Goal: Task Accomplishment & Management: Manage account settings

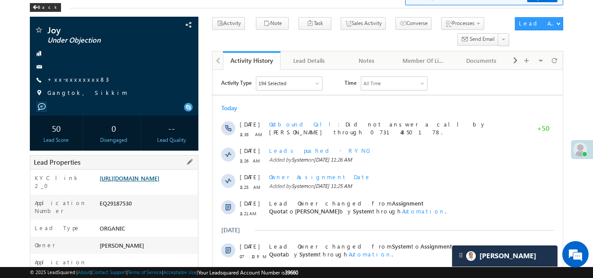
click at [146, 182] on link "https://angelbroking1-pk3em7sa.customui-test.leadsquared.com?leadId=9a8d8cc6-55…" at bounding box center [130, 177] width 60 height 7
click at [65, 79] on link "+xx-xxxxxxxx83" at bounding box center [77, 78] width 61 height 7
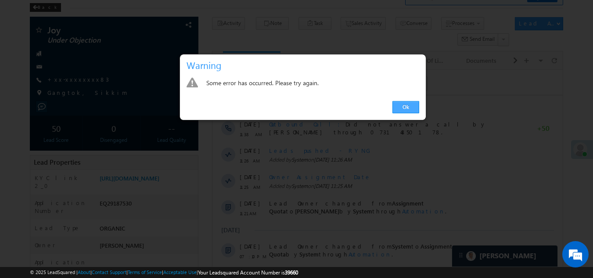
drag, startPoint x: 404, startPoint y: 110, endPoint x: 191, endPoint y: 39, distance: 224.3
click at [404, 110] on link "Ok" at bounding box center [405, 107] width 27 height 12
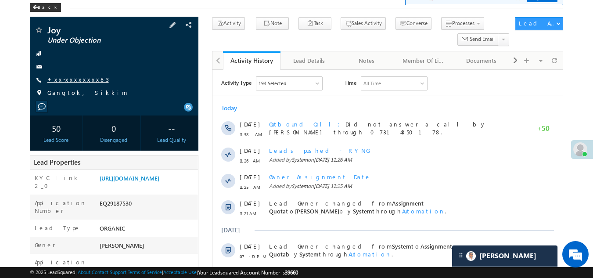
click at [69, 80] on link "+xx-xxxxxxxx83" at bounding box center [77, 78] width 61 height 7
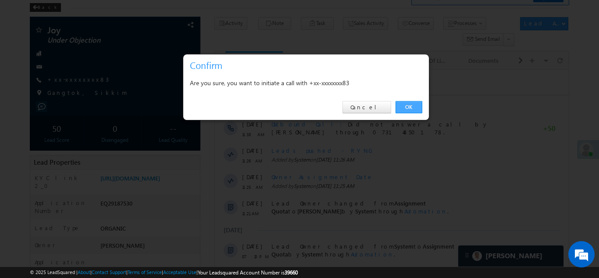
click at [411, 106] on link "OK" at bounding box center [409, 107] width 27 height 12
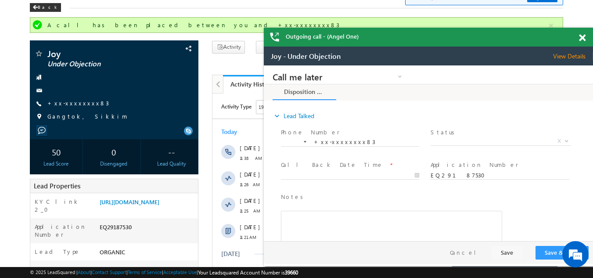
click at [579, 36] on span at bounding box center [581, 37] width 7 height 7
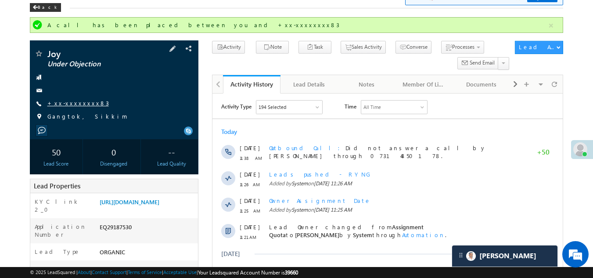
click at [65, 104] on link "+xx-xxxxxxxx83" at bounding box center [77, 102] width 61 height 7
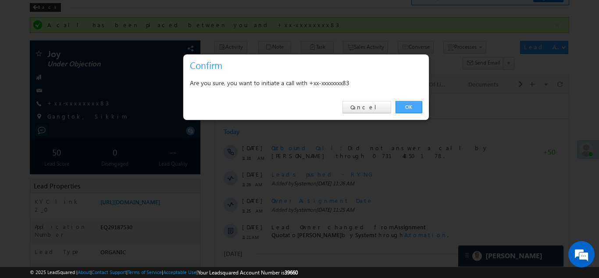
click at [412, 106] on link "OK" at bounding box center [409, 107] width 27 height 12
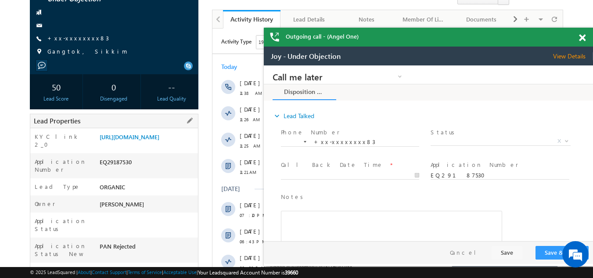
scroll to position [175, 0]
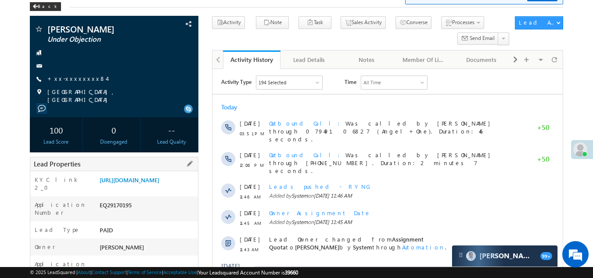
scroll to position [44, 0]
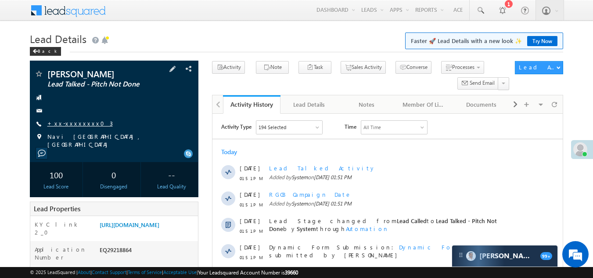
click at [77, 123] on link "+xx-xxxxxxxx03" at bounding box center [79, 122] width 65 height 7
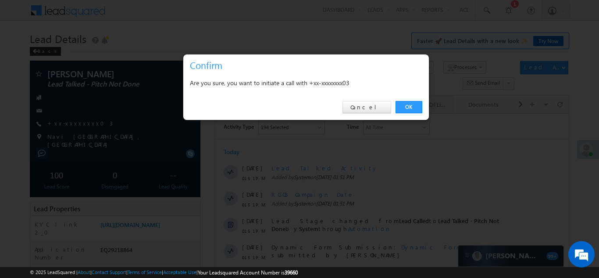
click at [407, 104] on link "OK" at bounding box center [409, 107] width 27 height 12
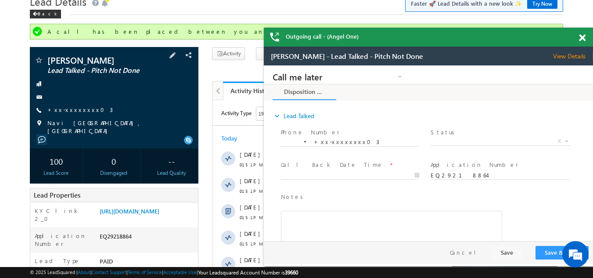
scroll to position [88, 0]
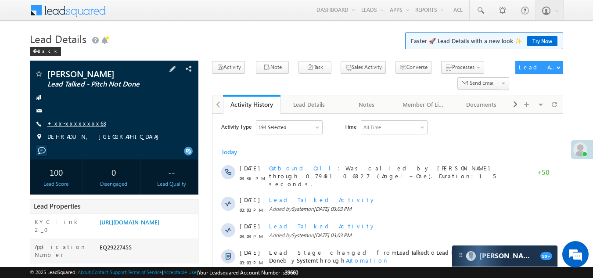
click at [61, 122] on link "+xx-xxxxxxxx63" at bounding box center [76, 122] width 59 height 7
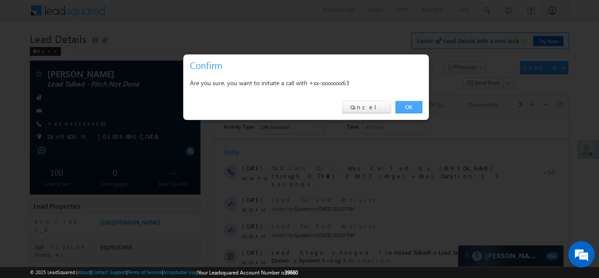
click at [407, 104] on link "OK" at bounding box center [409, 107] width 27 height 12
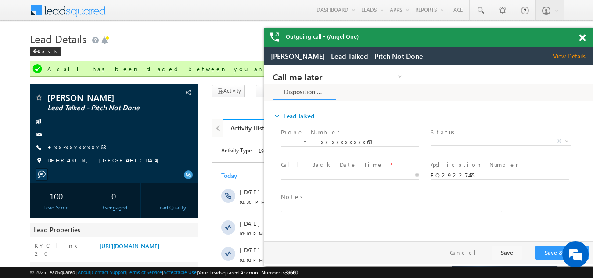
click at [580, 38] on span at bounding box center [581, 37] width 7 height 7
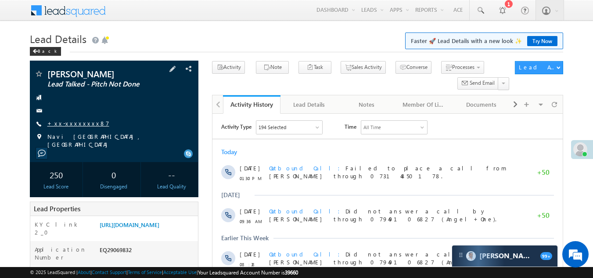
click at [69, 125] on link "+xx-xxxxxxxx87" at bounding box center [78, 122] width 62 height 7
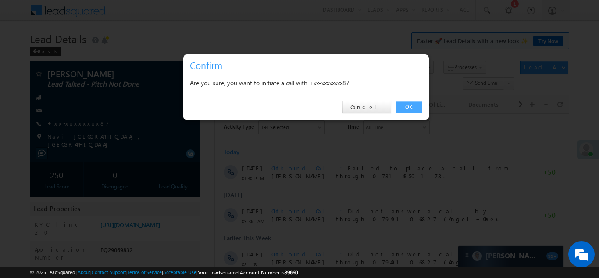
click at [410, 107] on link "OK" at bounding box center [409, 107] width 27 height 12
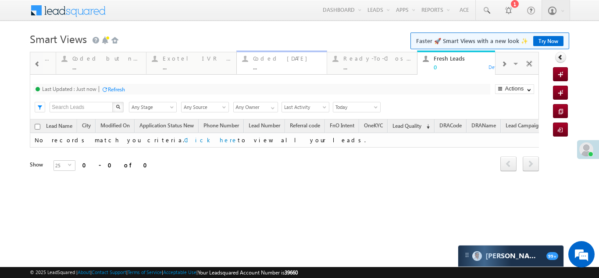
click at [275, 62] on div "Coded [DATE] ..." at bounding box center [287, 61] width 68 height 17
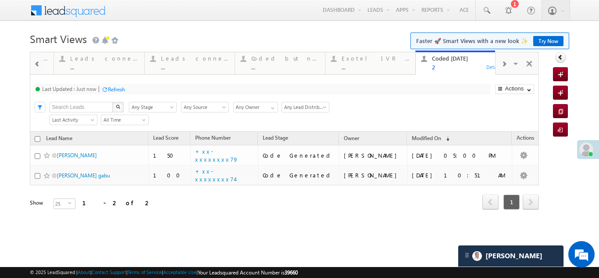
click at [504, 62] on span at bounding box center [503, 64] width 5 height 7
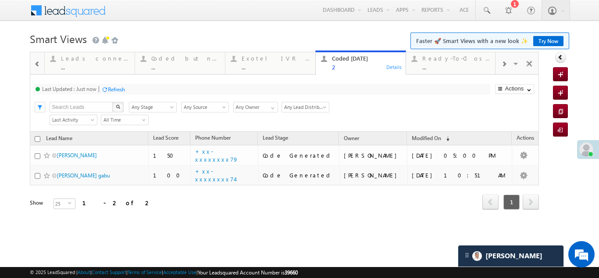
click at [505, 60] on div at bounding box center [504, 64] width 17 height 20
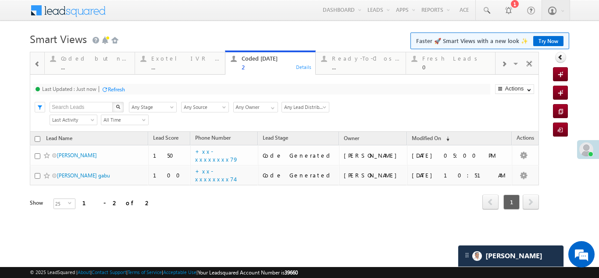
click at [505, 60] on div at bounding box center [504, 64] width 17 height 20
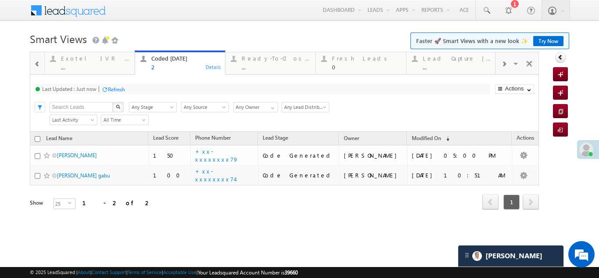
click at [505, 60] on div at bounding box center [504, 64] width 17 height 20
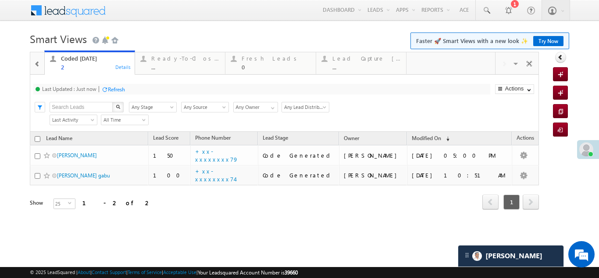
click at [505, 62] on div "Visible Tabs Thankyou Page leads Default Lead Type Default STP Rejection Reason…" at bounding box center [517, 62] width 43 height 21
click at [37, 64] on span at bounding box center [37, 64] width 6 height 7
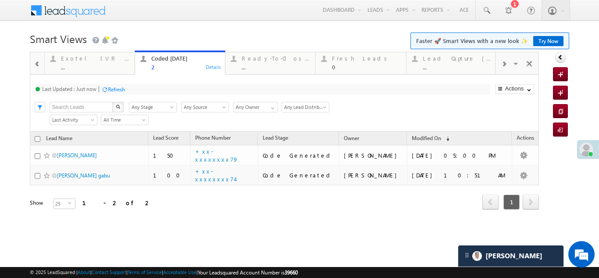
click at [36, 63] on span at bounding box center [37, 64] width 6 height 7
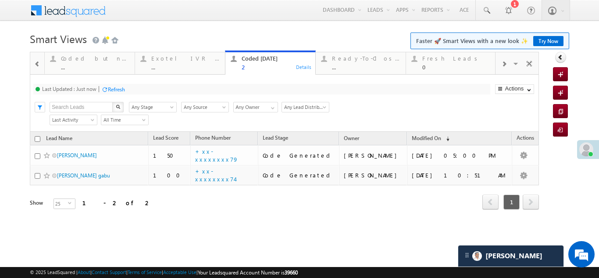
click at [36, 63] on span at bounding box center [37, 64] width 6 height 7
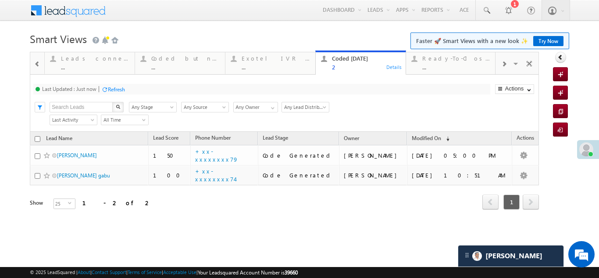
click at [36, 63] on span at bounding box center [37, 64] width 6 height 7
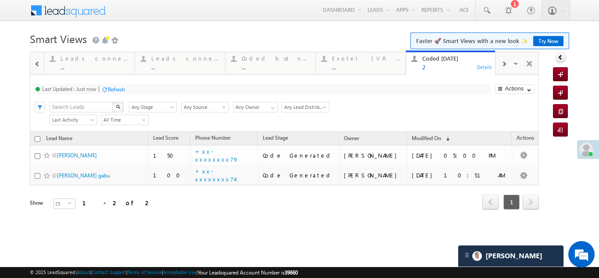
click at [36, 63] on span at bounding box center [37, 64] width 6 height 7
click at [96, 60] on div "Objections Cases" at bounding box center [95, 58] width 68 height 7
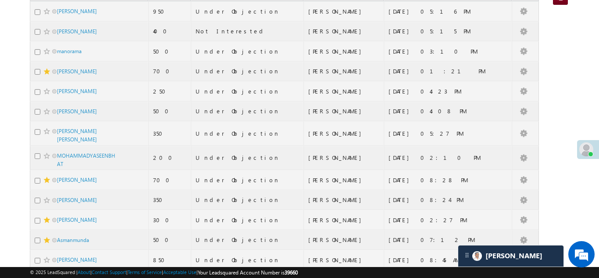
scroll to position [115, 0]
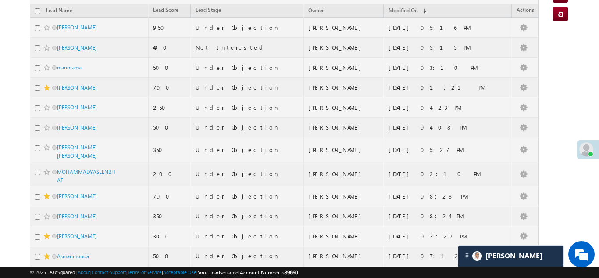
drag, startPoint x: 3, startPoint y: 98, endPoint x: 23, endPoint y: 110, distance: 23.4
click at [23, 110] on body "Menu Bikash Das bikas h.das @ange lbrok ing.c om" at bounding box center [299, 110] width 599 height 450
drag, startPoint x: 69, startPoint y: 128, endPoint x: 59, endPoint y: 128, distance: 10.5
drag, startPoint x: 59, startPoint y: 128, endPoint x: 29, endPoint y: 86, distance: 51.6
click at [29, 86] on body "Menu Bikash Das bikas h.das @ange lbrok ing.c om" at bounding box center [299, 110] width 599 height 450
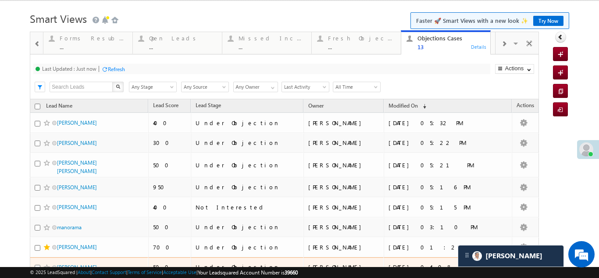
scroll to position [0, 0]
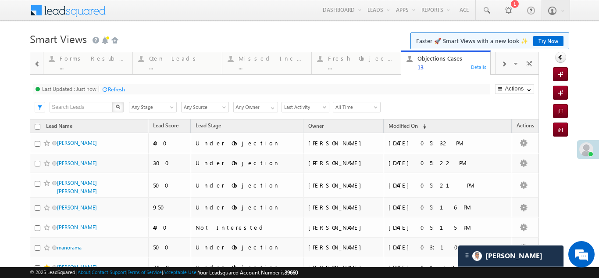
click at [501, 62] on span at bounding box center [503, 64] width 5 height 7
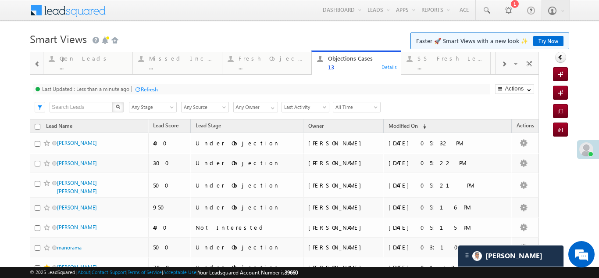
click at [501, 63] on span at bounding box center [503, 64] width 5 height 7
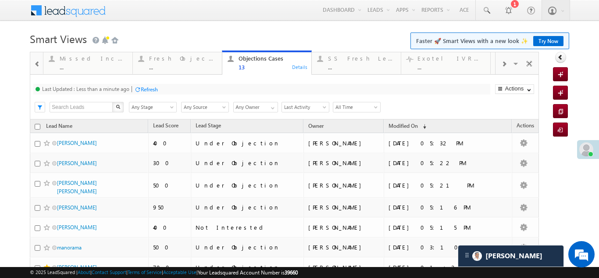
click at [501, 63] on span at bounding box center [503, 64] width 5 height 7
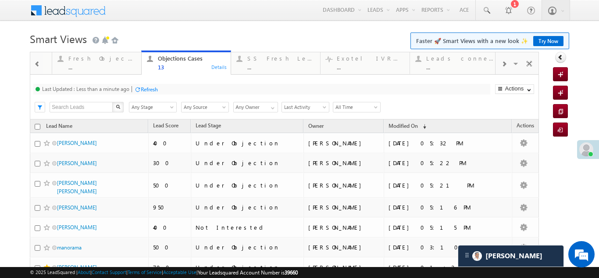
click at [501, 64] on span at bounding box center [503, 64] width 5 height 7
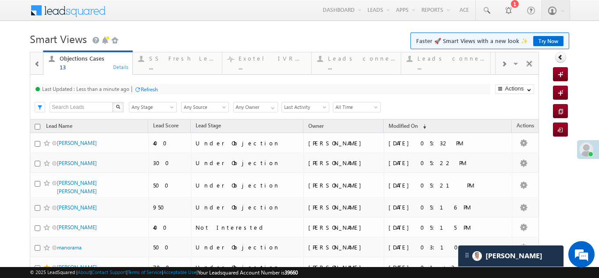
click at [501, 64] on span at bounding box center [503, 64] width 5 height 7
click at [501, 65] on span at bounding box center [503, 64] width 5 height 7
click at [434, 59] on div "Coded Today" at bounding box center [452, 58] width 68 height 7
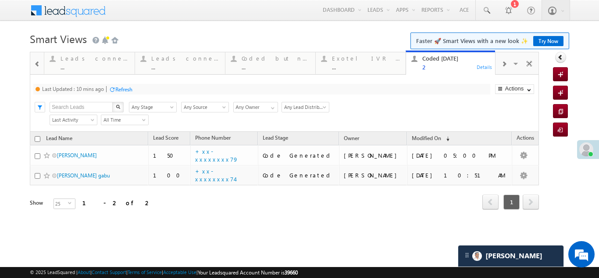
click at [127, 88] on div "Refresh" at bounding box center [123, 89] width 17 height 7
click at [122, 90] on div "Refresh" at bounding box center [116, 89] width 17 height 7
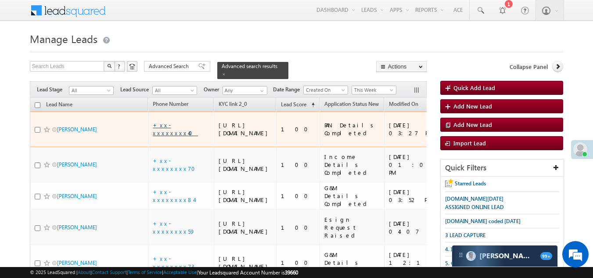
click at [166, 130] on link "+xx-xxxxxxxx40" at bounding box center [175, 128] width 45 height 15
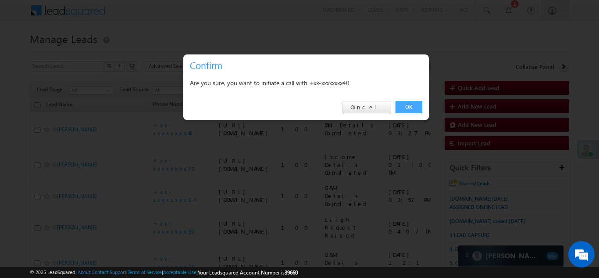
click at [406, 107] on link "OK" at bounding box center [409, 107] width 27 height 12
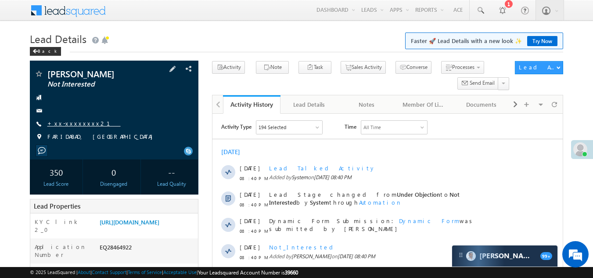
click at [72, 123] on link "+xx-xxxxxxxx21" at bounding box center [83, 122] width 73 height 7
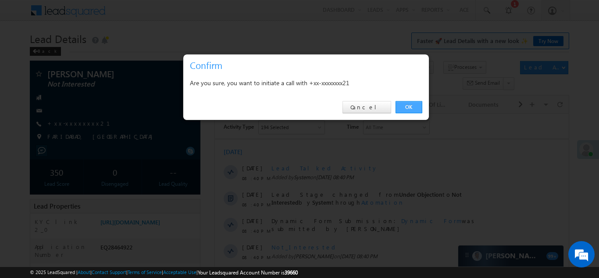
click at [410, 106] on link "OK" at bounding box center [409, 107] width 27 height 12
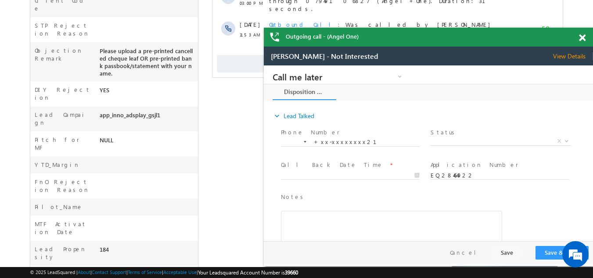
scroll to position [422, 0]
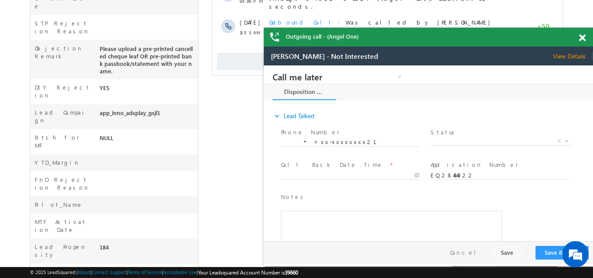
click at [239, 53] on span "Show More" at bounding box center [387, 62] width 341 height 18
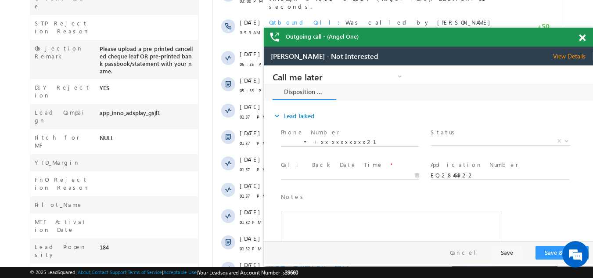
click at [583, 38] on span at bounding box center [581, 37] width 7 height 7
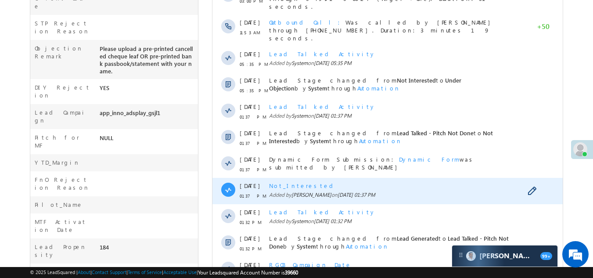
click at [286, 182] on span "Not_Interested" at bounding box center [302, 185] width 67 height 7
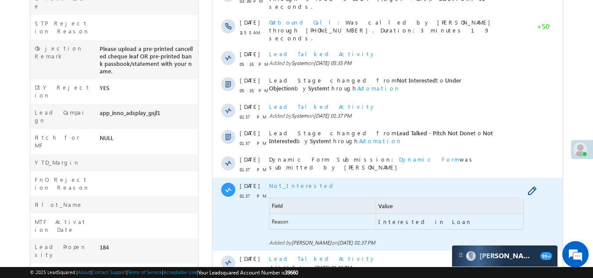
click at [286, 182] on span "Not_Interested" at bounding box center [302, 185] width 67 height 7
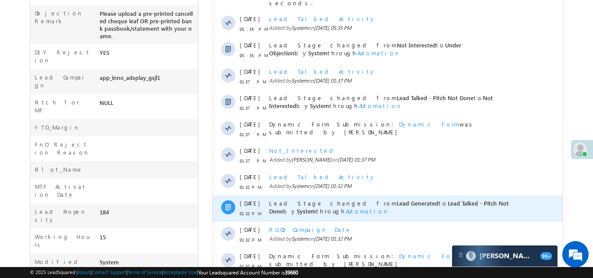
scroll to position [493, 0]
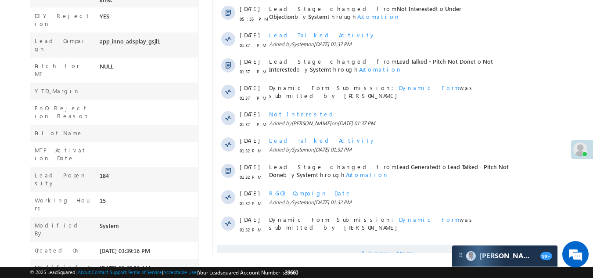
click at [301, 244] on span "Show More" at bounding box center [387, 253] width 341 height 18
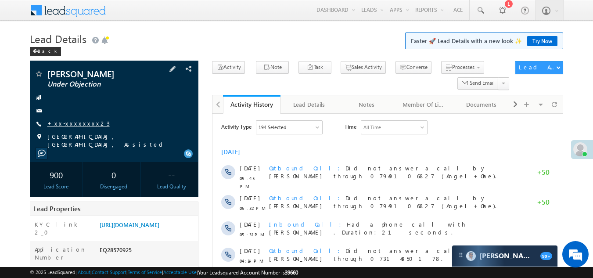
click at [72, 122] on link "+xx-xxxxxxxx23" at bounding box center [78, 122] width 62 height 7
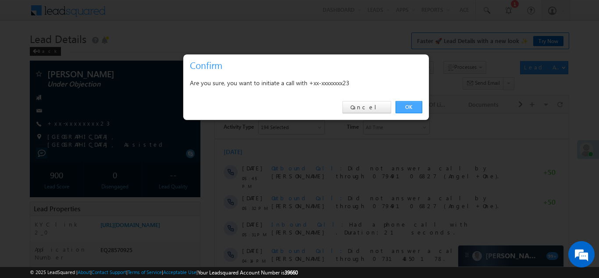
click at [400, 107] on link "OK" at bounding box center [409, 107] width 27 height 12
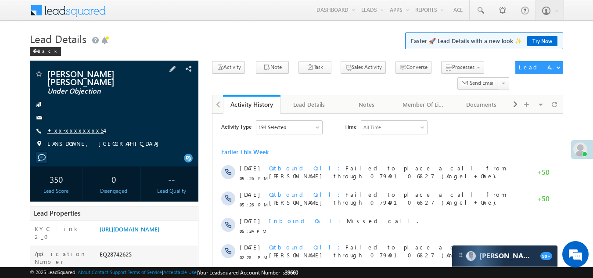
click at [73, 126] on link "+xx-xxxxxxxx54" at bounding box center [75, 129] width 57 height 7
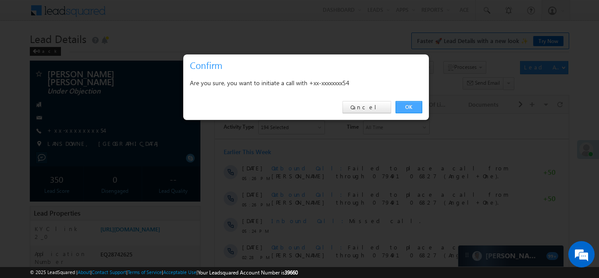
click at [414, 106] on link "OK" at bounding box center [409, 107] width 27 height 12
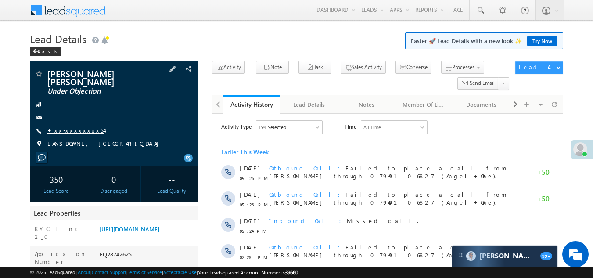
click at [74, 126] on link "+xx-xxxxxxxx54" at bounding box center [75, 129] width 57 height 7
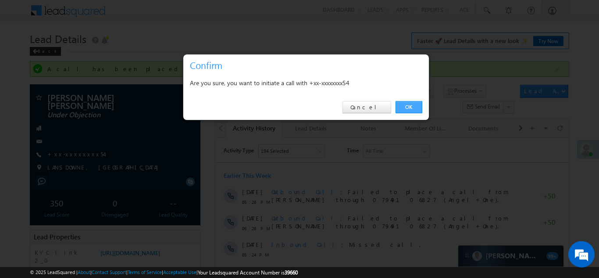
click at [410, 110] on link "OK" at bounding box center [409, 107] width 27 height 12
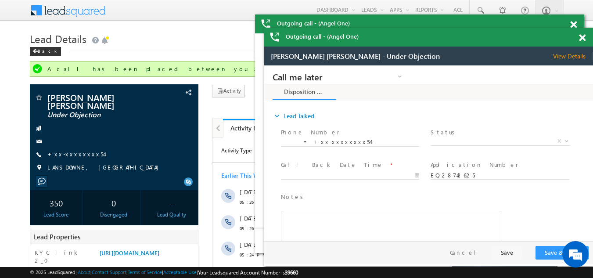
click at [581, 38] on span at bounding box center [581, 37] width 7 height 7
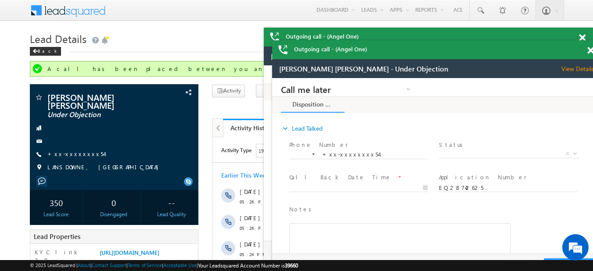
click at [590, 50] on span at bounding box center [590, 50] width 7 height 7
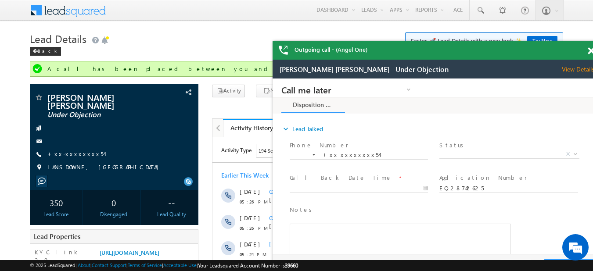
click at [590, 50] on span at bounding box center [590, 50] width 7 height 7
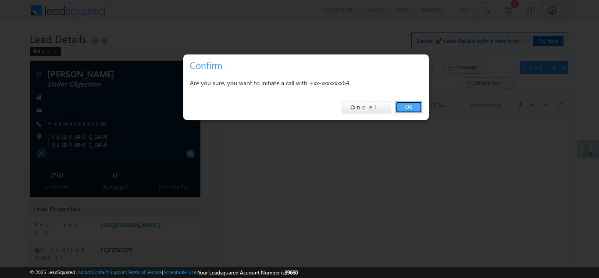
click at [407, 105] on link "OK" at bounding box center [409, 107] width 27 height 12
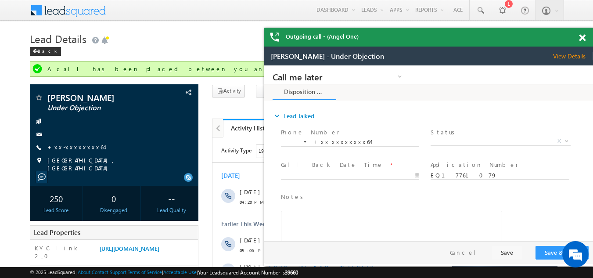
click at [583, 38] on span at bounding box center [581, 37] width 7 height 7
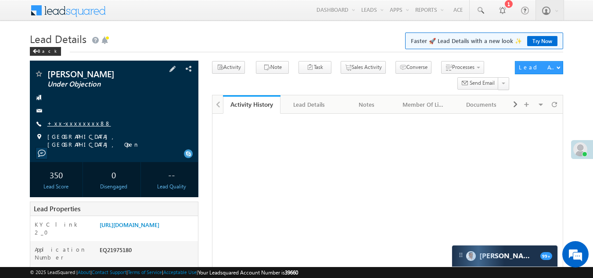
click at [64, 121] on link "+xx-xxxxxxxx88" at bounding box center [79, 122] width 64 height 7
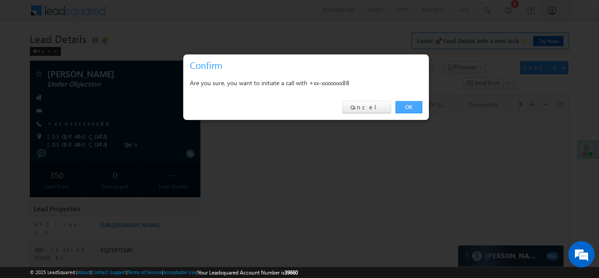
click at [400, 106] on link "OK" at bounding box center [409, 107] width 27 height 12
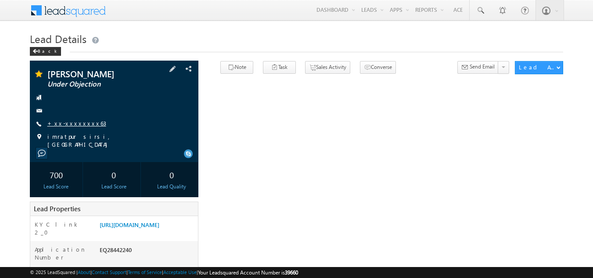
click at [69, 123] on link "+xx-xxxxxxxx63" at bounding box center [76, 122] width 59 height 7
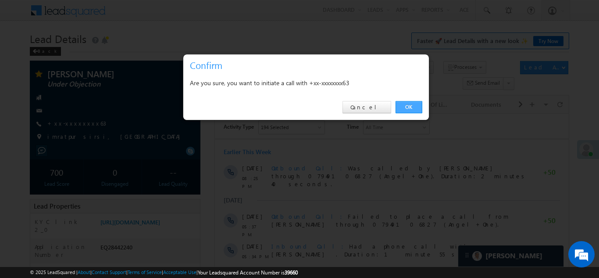
click at [413, 105] on link "OK" at bounding box center [409, 107] width 27 height 12
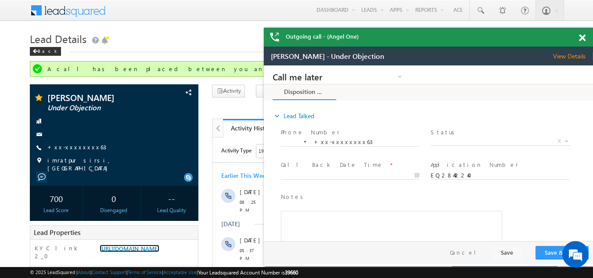
click at [580, 36] on span at bounding box center [581, 37] width 7 height 7
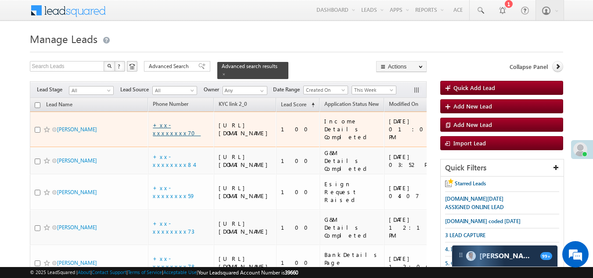
click at [178, 132] on link "+xx-xxxxxxxx70" at bounding box center [177, 128] width 48 height 15
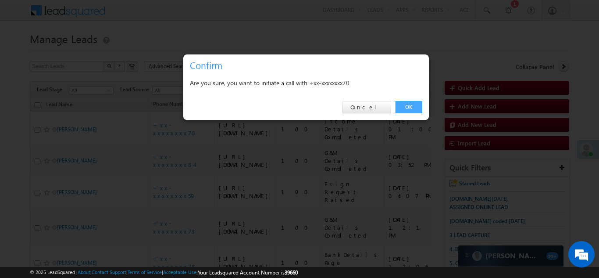
click at [410, 107] on link "OK" at bounding box center [409, 107] width 27 height 12
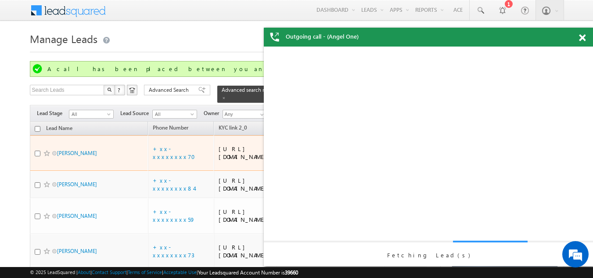
drag, startPoint x: 68, startPoint y: 132, endPoint x: 5, endPoint y: 130, distance: 62.8
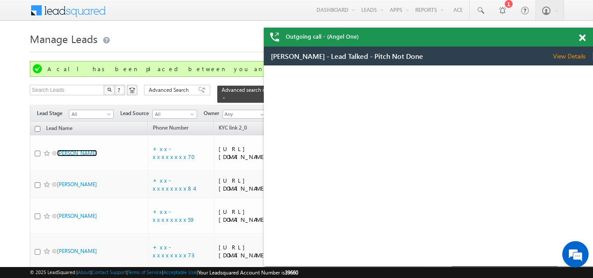
click at [582, 38] on span at bounding box center [581, 37] width 7 height 7
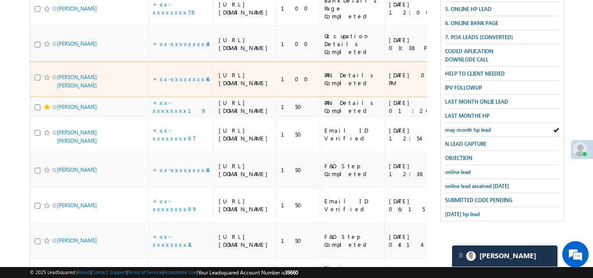
scroll to position [263, 0]
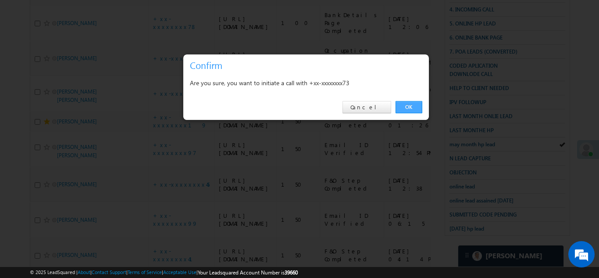
click at [409, 104] on link "OK" at bounding box center [409, 107] width 27 height 12
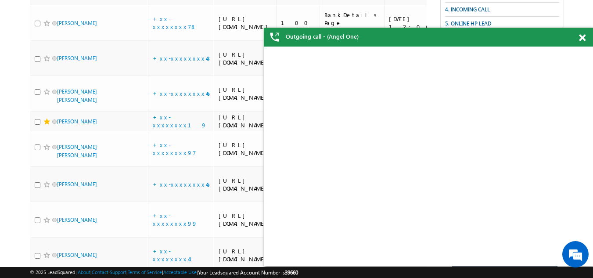
click at [583, 37] on span at bounding box center [581, 37] width 7 height 7
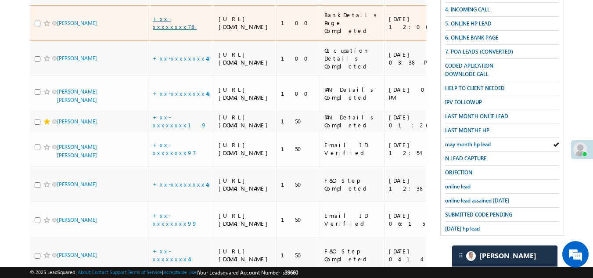
click at [176, 30] on link "+xx-xxxxxxxx78" at bounding box center [175, 22] width 44 height 15
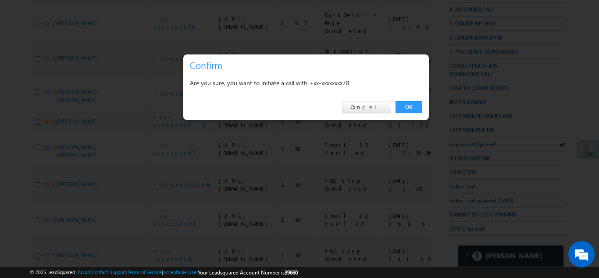
drag, startPoint x: 402, startPoint y: 103, endPoint x: 414, endPoint y: 104, distance: 12.8
click at [402, 103] on link "OK" at bounding box center [409, 107] width 27 height 12
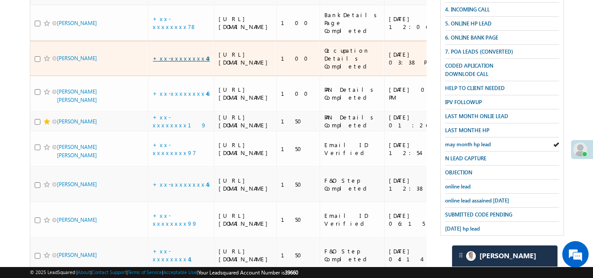
click at [175, 62] on link "+xx-xxxxxxxx43" at bounding box center [181, 57] width 57 height 7
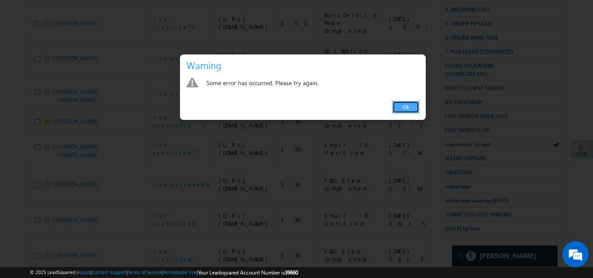
click at [408, 107] on link "Ok" at bounding box center [405, 107] width 27 height 12
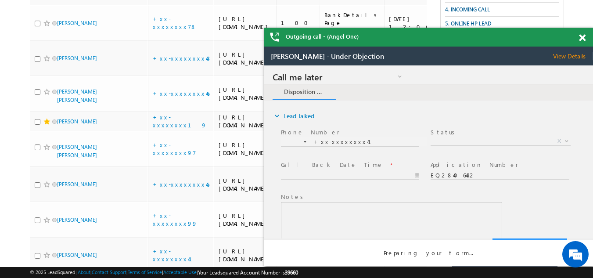
scroll to position [0, 0]
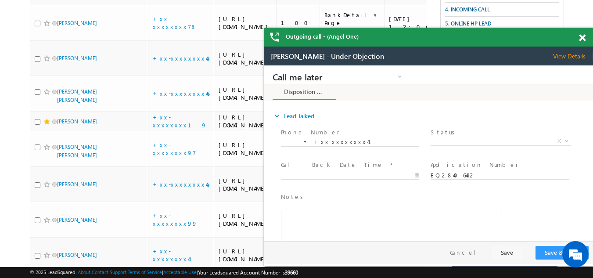
click at [581, 38] on span at bounding box center [581, 37] width 7 height 7
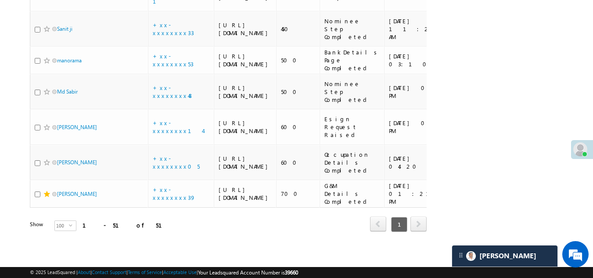
scroll to position [1667, 0]
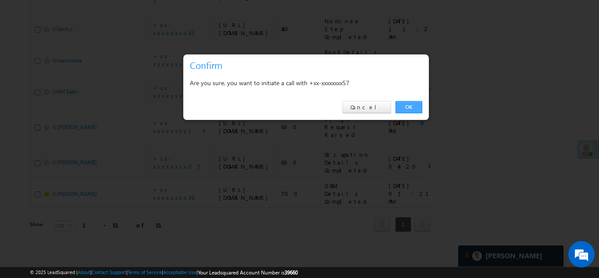
click at [407, 106] on link "OK" at bounding box center [409, 107] width 27 height 12
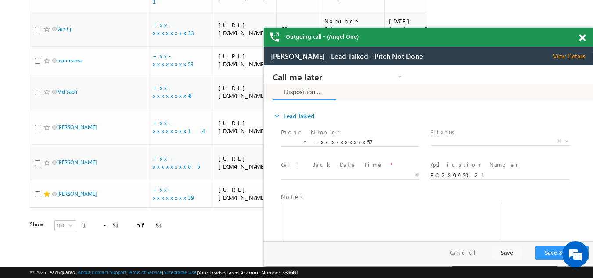
scroll to position [0, 0]
click at [583, 38] on span at bounding box center [581, 37] width 7 height 7
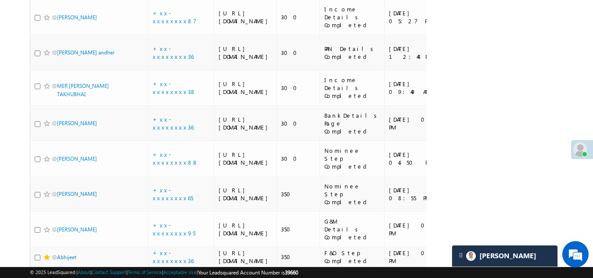
scroll to position [1228, 0]
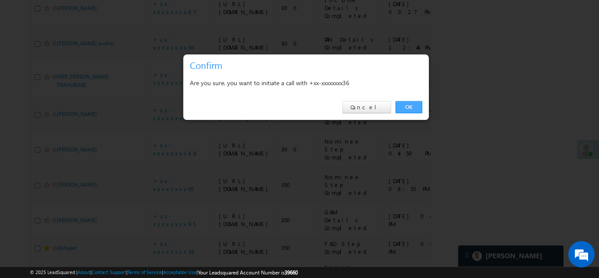
click at [407, 104] on link "OK" at bounding box center [409, 107] width 27 height 12
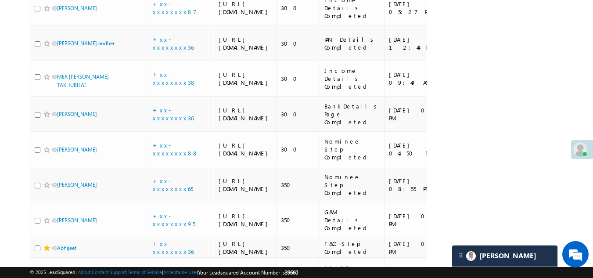
checkbox input "true"
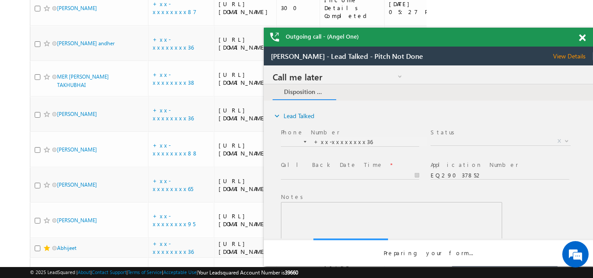
scroll to position [0, 0]
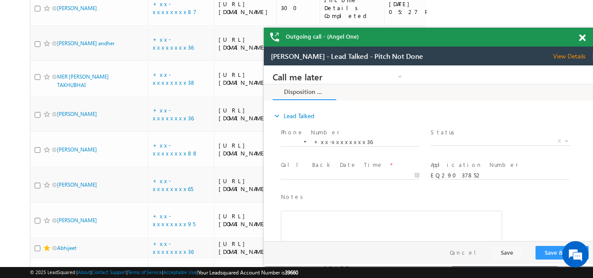
click at [581, 36] on span at bounding box center [581, 37] width 7 height 7
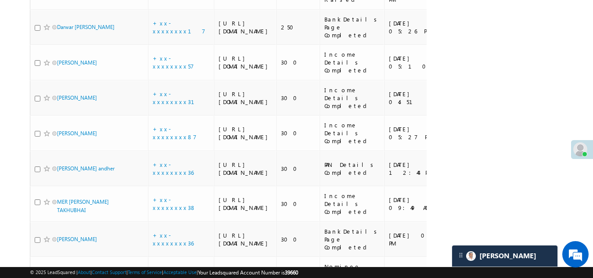
scroll to position [1053, 0]
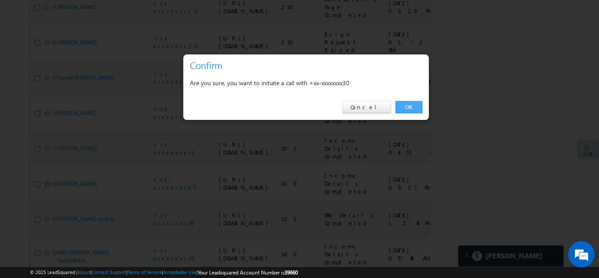
click at [412, 104] on link "OK" at bounding box center [409, 107] width 27 height 12
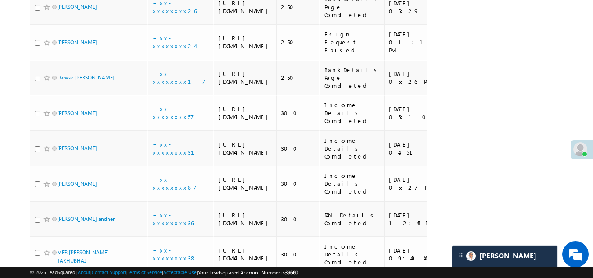
checkbox input "true"
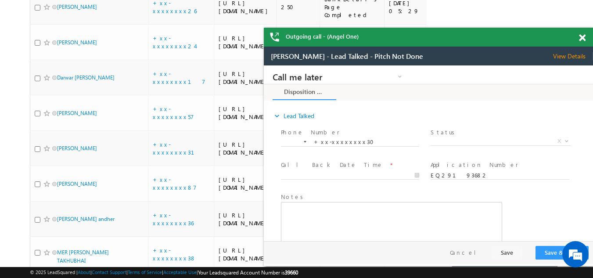
scroll to position [0, 0]
click at [584, 38] on span at bounding box center [581, 37] width 7 height 7
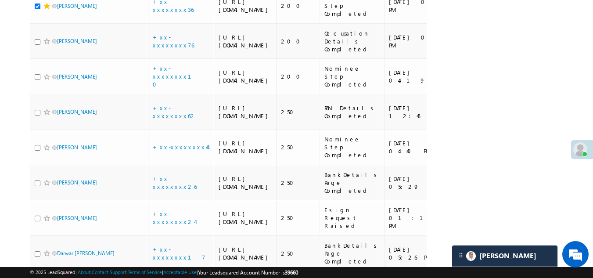
scroll to position [921, 0]
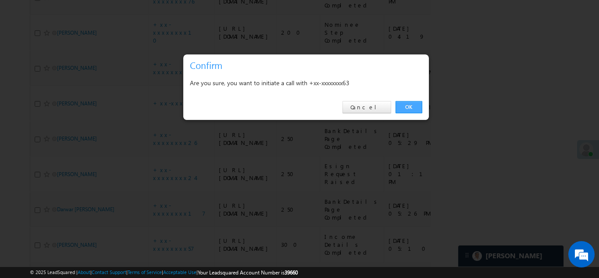
click at [409, 105] on link "OK" at bounding box center [409, 107] width 27 height 12
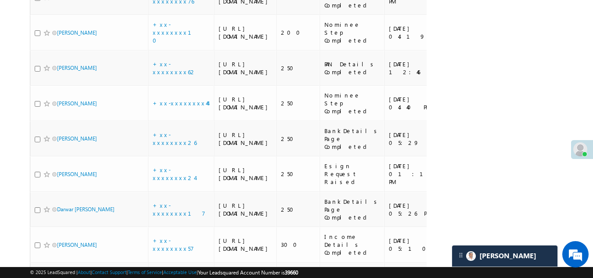
checkbox input "true"
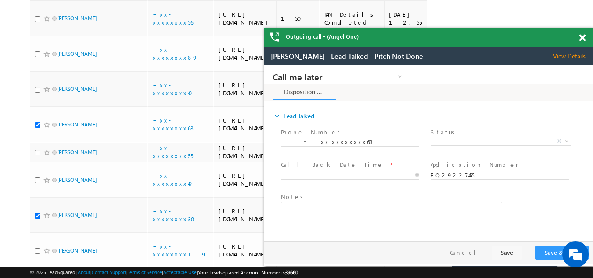
scroll to position [0, 0]
click at [581, 35] on span at bounding box center [581, 37] width 7 height 7
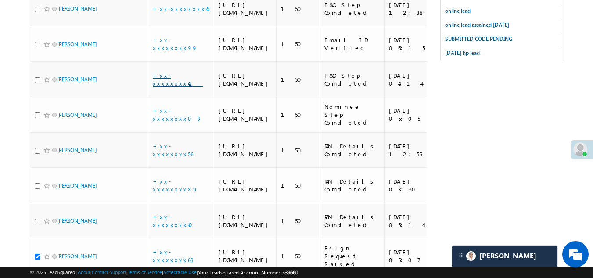
scroll to position [570, 0]
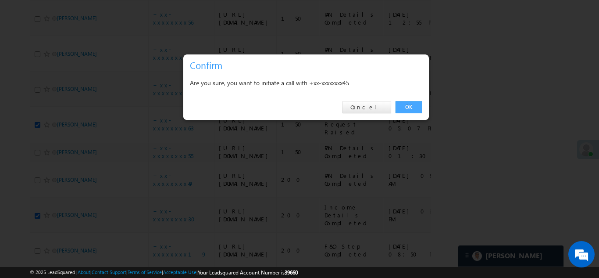
click at [408, 105] on link "OK" at bounding box center [409, 107] width 27 height 12
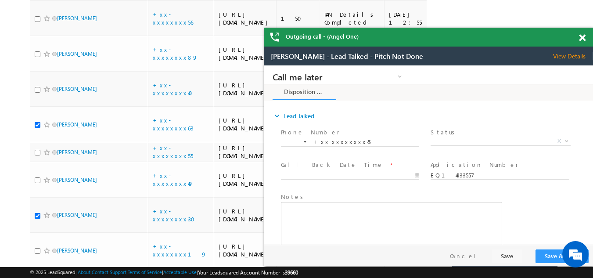
scroll to position [0, 0]
click at [582, 36] on span at bounding box center [581, 37] width 7 height 7
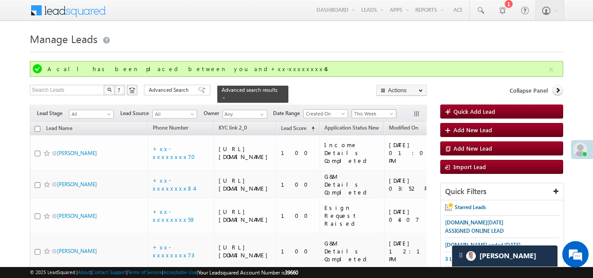
click at [372, 110] on span "This Week" at bounding box center [373, 114] width 42 height 8
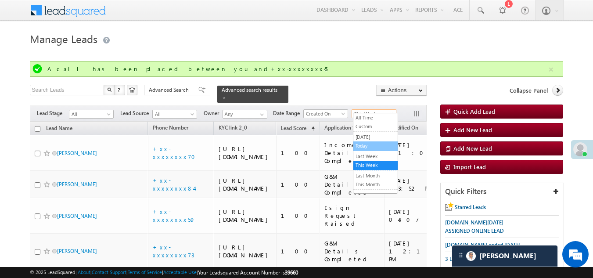
click at [367, 144] on link "Today" at bounding box center [375, 146] width 44 height 8
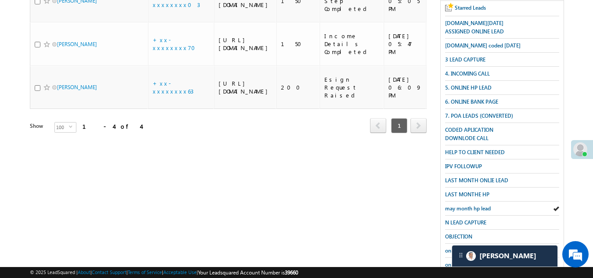
scroll to position [44, 0]
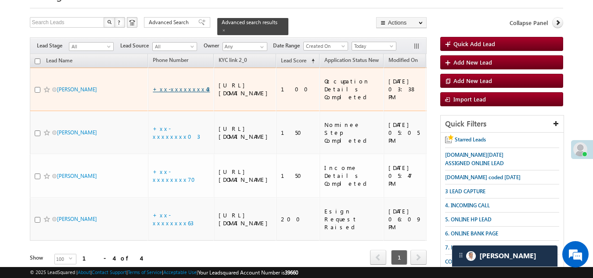
click at [171, 86] on link "+xx-xxxxxxxx43" at bounding box center [181, 88] width 57 height 7
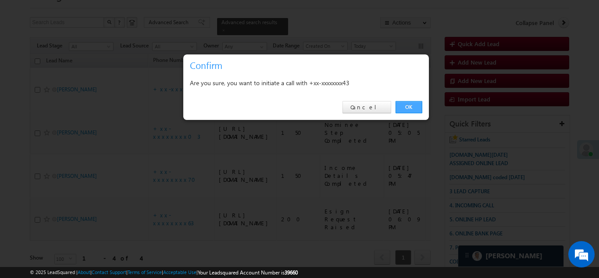
click at [413, 105] on link "OK" at bounding box center [409, 107] width 27 height 12
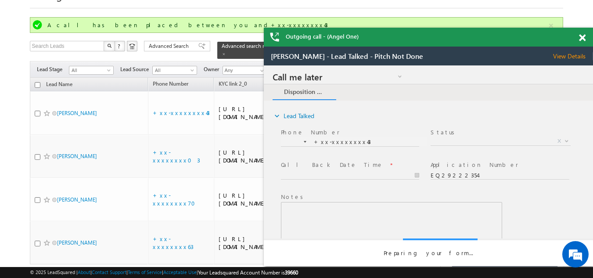
scroll to position [0, 0]
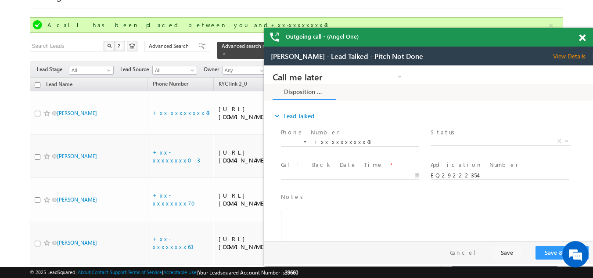
click at [566, 55] on span "View Details" at bounding box center [573, 56] width 40 height 8
click at [582, 37] on span at bounding box center [581, 37] width 7 height 7
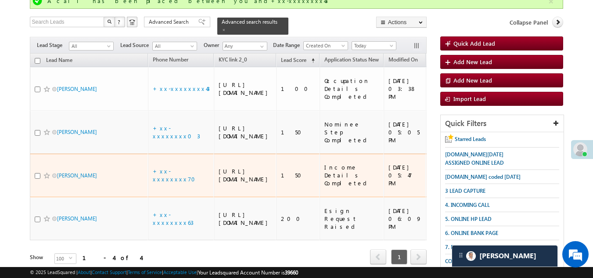
scroll to position [67, 0]
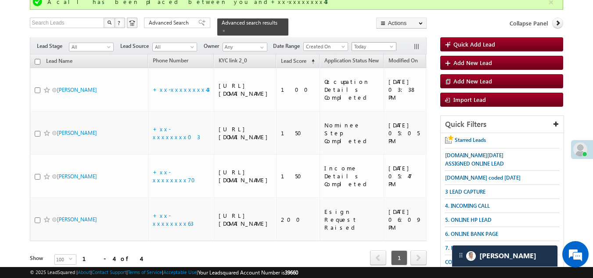
click at [371, 43] on span "Today" at bounding box center [373, 47] width 42 height 8
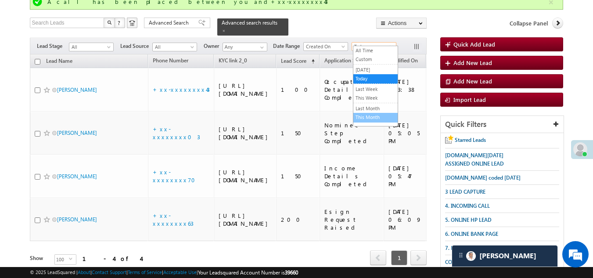
click at [369, 114] on link "This Month" at bounding box center [375, 117] width 44 height 8
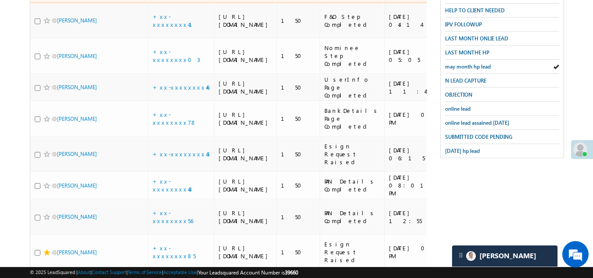
scroll to position [330, 0]
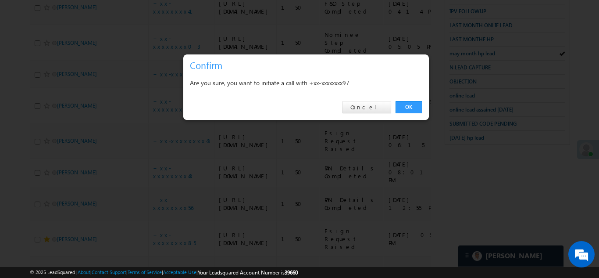
click at [401, 105] on link "OK" at bounding box center [409, 107] width 27 height 12
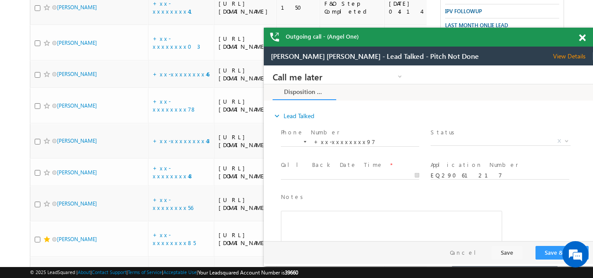
scroll to position [0, 0]
click at [583, 37] on span at bounding box center [581, 37] width 7 height 7
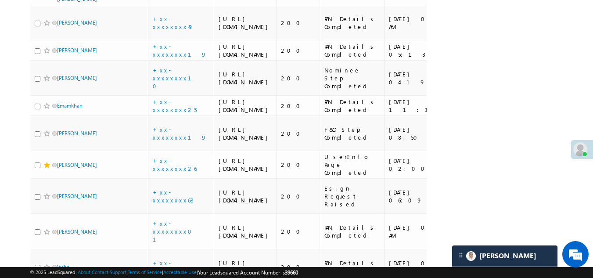
scroll to position [1056, 0]
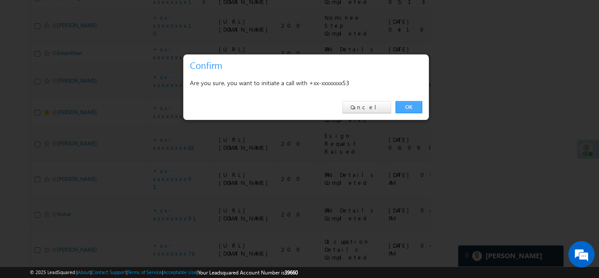
click at [410, 104] on link "OK" at bounding box center [409, 107] width 27 height 12
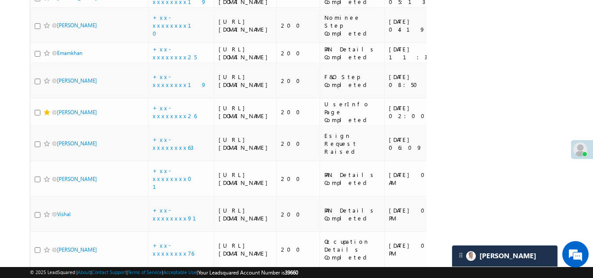
checkbox input "true"
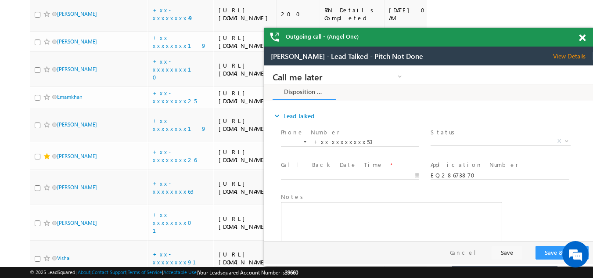
scroll to position [0, 0]
click at [583, 38] on span at bounding box center [581, 37] width 7 height 7
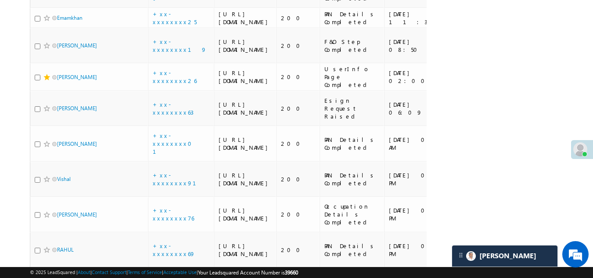
scroll to position [1099, 0]
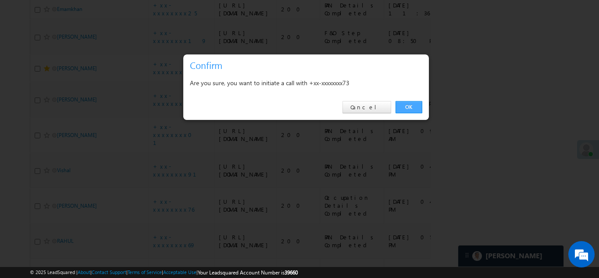
click at [414, 105] on link "OK" at bounding box center [409, 107] width 27 height 12
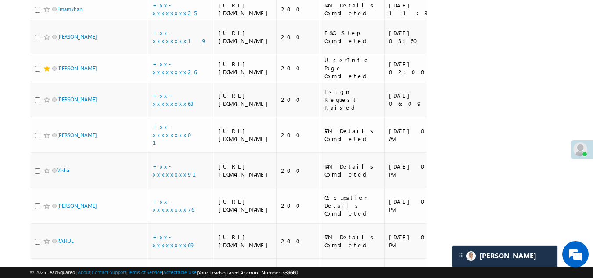
checkbox input "true"
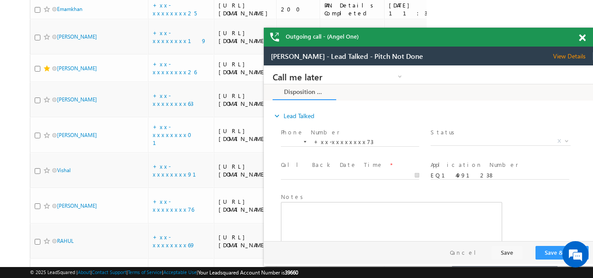
scroll to position [0, 0]
click at [579, 38] on span at bounding box center [581, 37] width 7 height 7
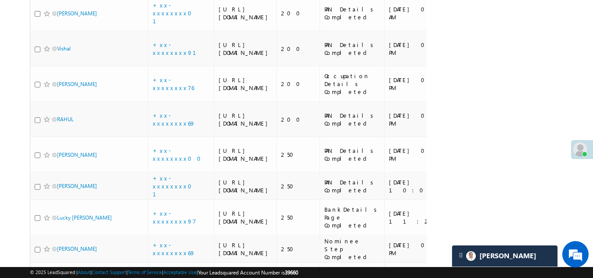
scroll to position [1275, 0]
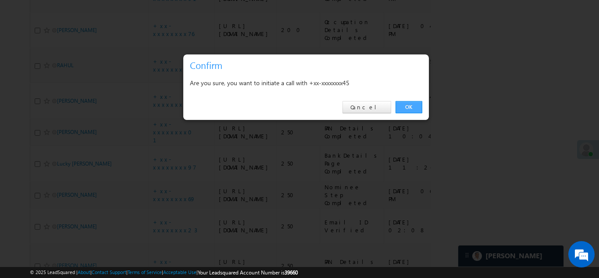
click at [406, 105] on link "OK" at bounding box center [409, 107] width 27 height 12
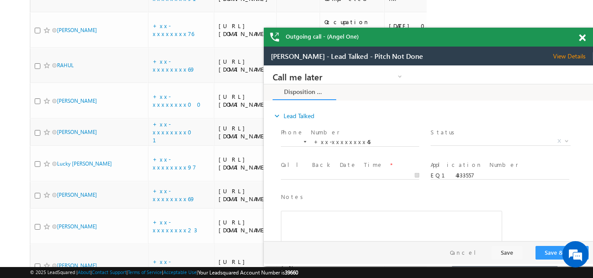
scroll to position [0, 0]
click at [583, 36] on span at bounding box center [581, 37] width 7 height 7
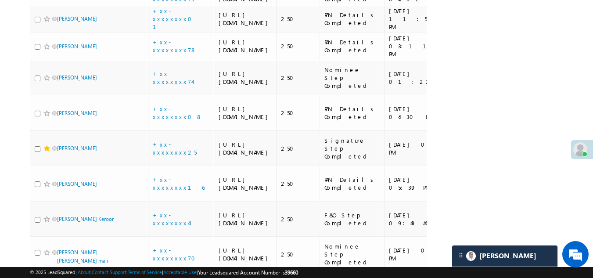
scroll to position [1933, 0]
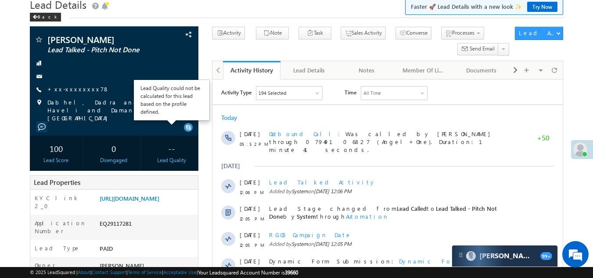
scroll to position [44, 0]
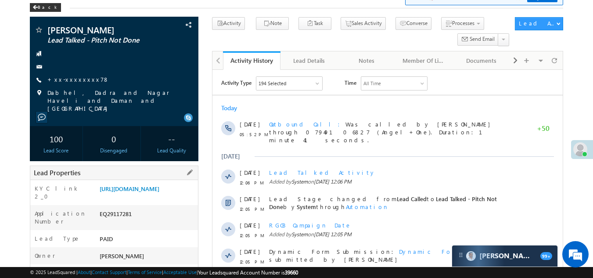
drag, startPoint x: 100, startPoint y: 216, endPoint x: 136, endPoint y: 215, distance: 36.4
click at [136, 215] on div "EQ29117281" at bounding box center [147, 215] width 101 height 12
copy div "EQ29117281"
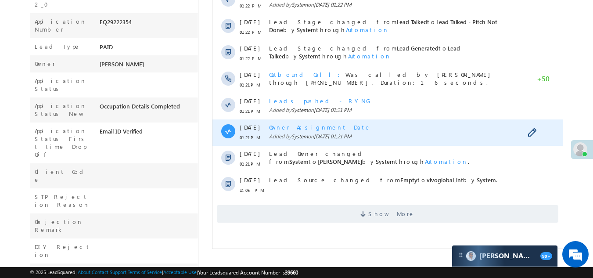
scroll to position [351, 0]
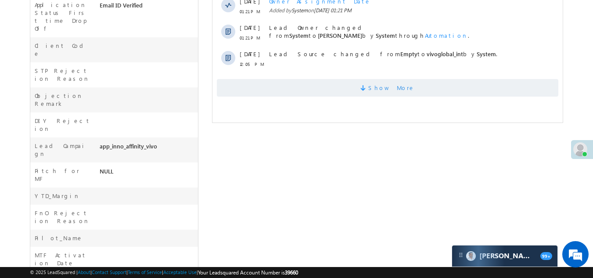
click at [269, 90] on span "Show More" at bounding box center [387, 88] width 341 height 18
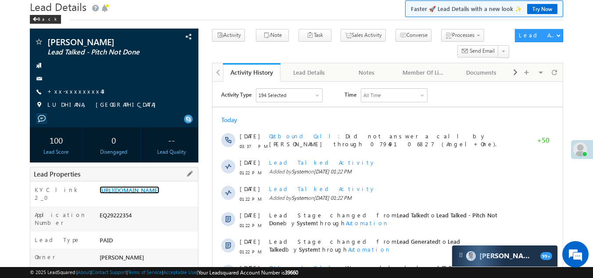
scroll to position [88, 0]
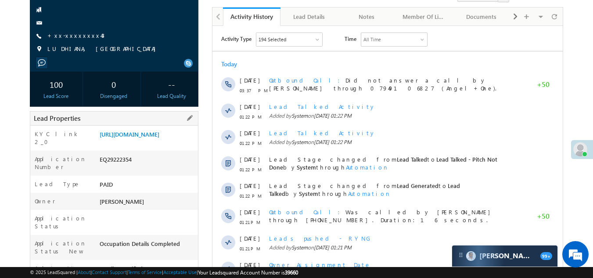
drag, startPoint x: 100, startPoint y: 171, endPoint x: 145, endPoint y: 170, distance: 45.2
click at [145, 167] on div "EQ29222354" at bounding box center [147, 161] width 101 height 12
copy div "EQ29222354"
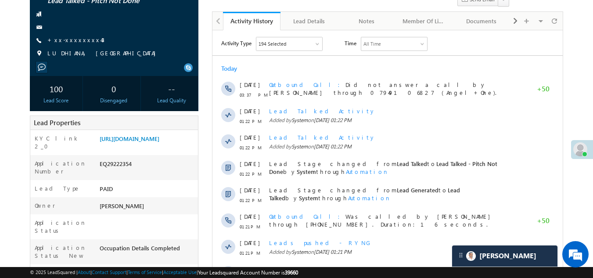
scroll to position [0, 0]
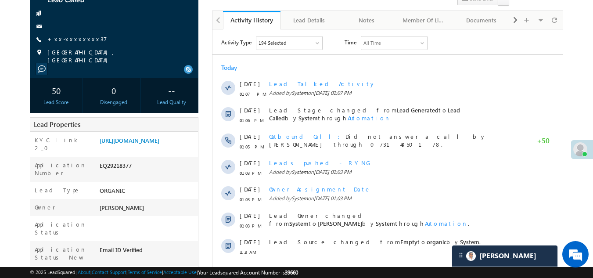
scroll to position [44, 0]
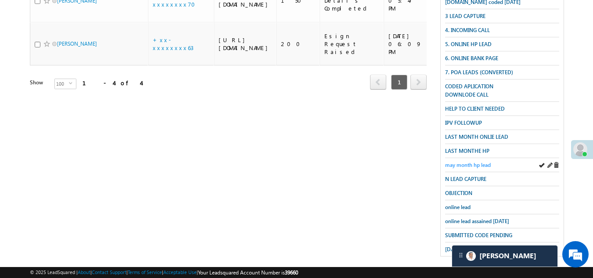
click at [473, 161] on span "may month hp lead" at bounding box center [468, 164] width 46 height 7
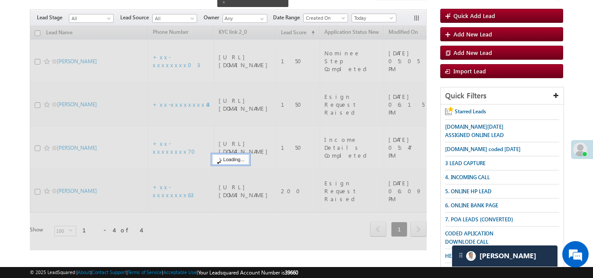
scroll to position [87, 0]
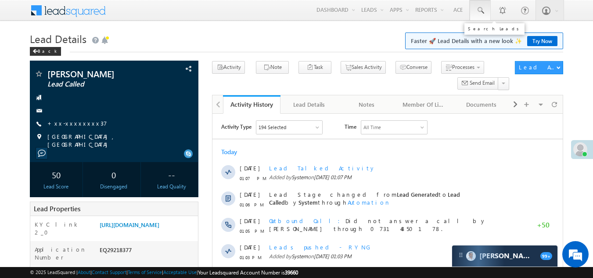
click at [479, 11] on span at bounding box center [479, 10] width 9 height 9
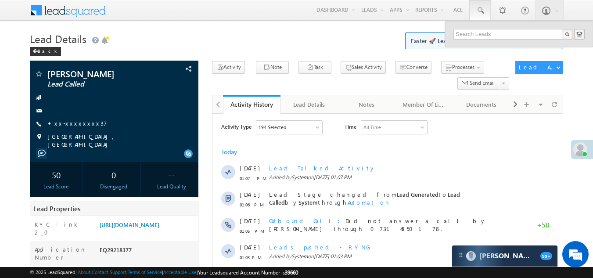
paste input "EQ10979009"
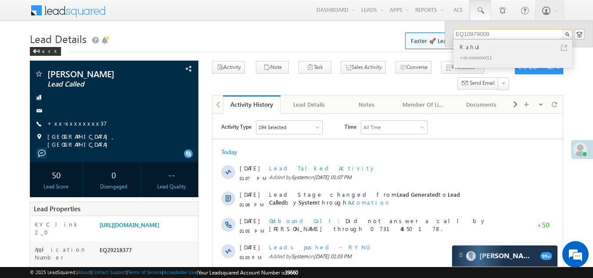
type input "EQ10979009"
click at [471, 49] on div "Rahul" at bounding box center [516, 47] width 118 height 10
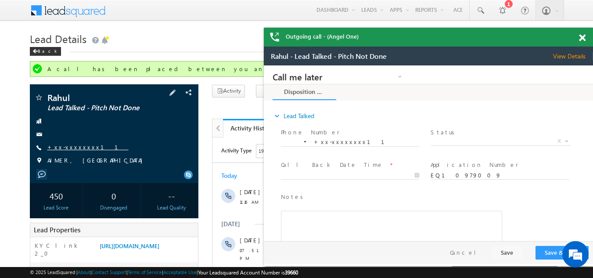
click at [75, 148] on link "+xx-xxxxxxxx11" at bounding box center [87, 146] width 81 height 7
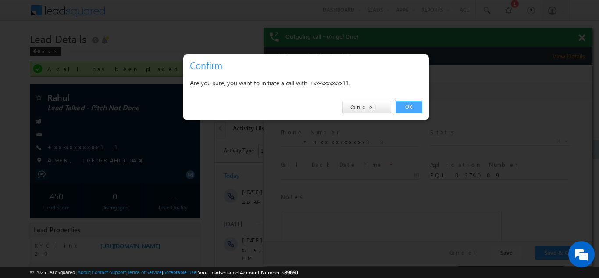
click at [407, 107] on link "OK" at bounding box center [409, 107] width 27 height 12
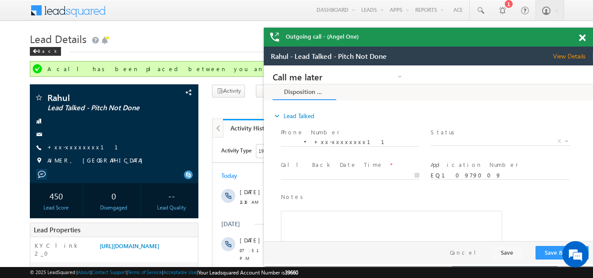
click at [581, 37] on span at bounding box center [581, 37] width 7 height 7
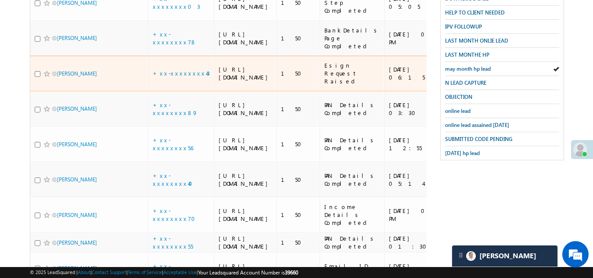
scroll to position [263, 0]
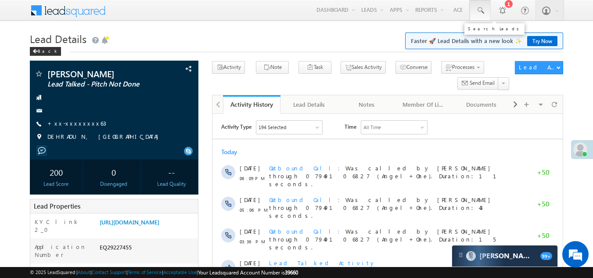
click at [478, 10] on span at bounding box center [479, 10] width 9 height 9
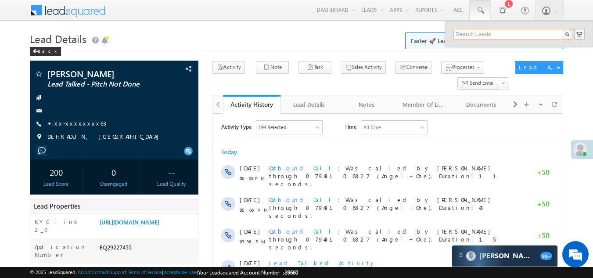
paste input "EQ29211716"
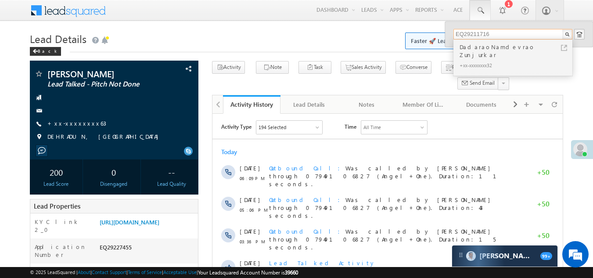
type input "EQ29211716"
click at [467, 60] on div "+xx-xxxxxxxx32" at bounding box center [516, 65] width 118 height 11
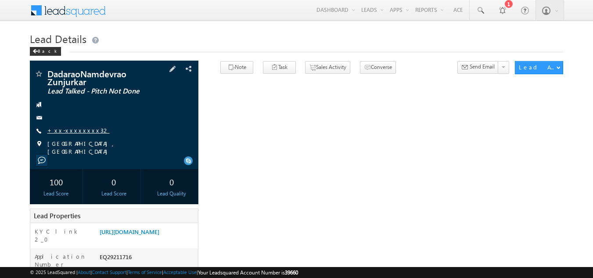
click at [69, 132] on link "+xx-xxxxxxxx32" at bounding box center [78, 129] width 62 height 7
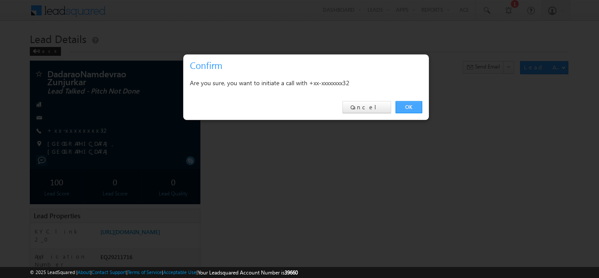
click at [407, 107] on link "OK" at bounding box center [409, 107] width 27 height 12
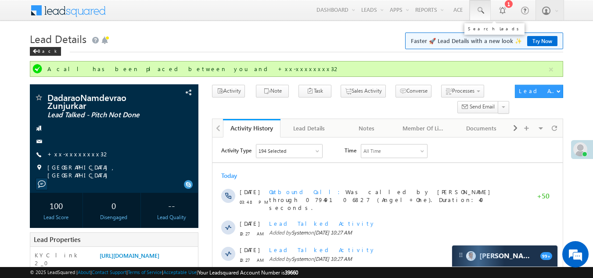
click at [480, 9] on span at bounding box center [479, 10] width 9 height 9
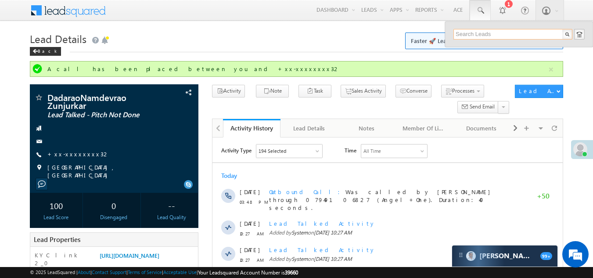
paste input "EQ29170195"
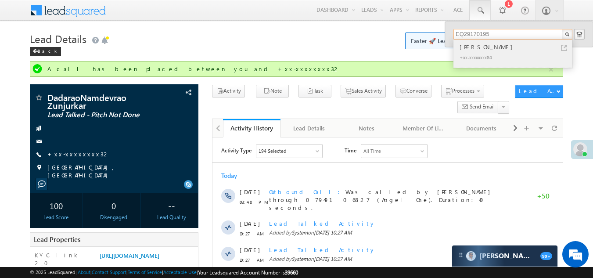
type input "EQ29170195"
click at [471, 50] on div "[PERSON_NAME]" at bounding box center [516, 47] width 118 height 10
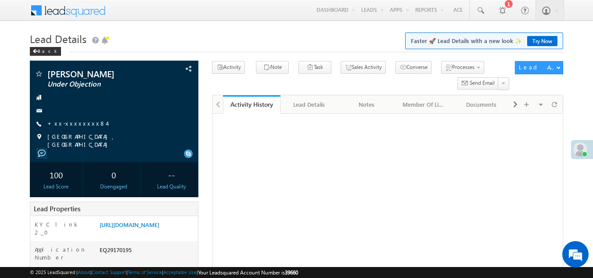
click at [69, 124] on link "+xx-xxxxxxxx84" at bounding box center [76, 122] width 59 height 7
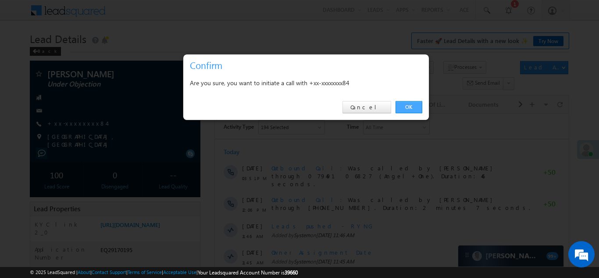
click at [408, 107] on link "OK" at bounding box center [409, 107] width 27 height 12
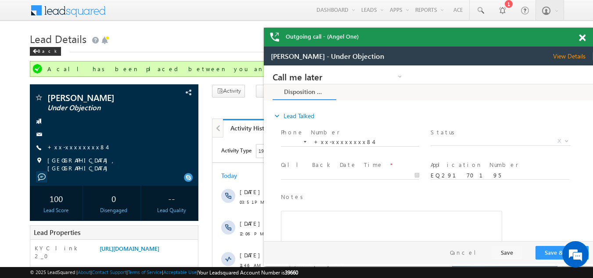
click at [581, 38] on span at bounding box center [581, 37] width 7 height 7
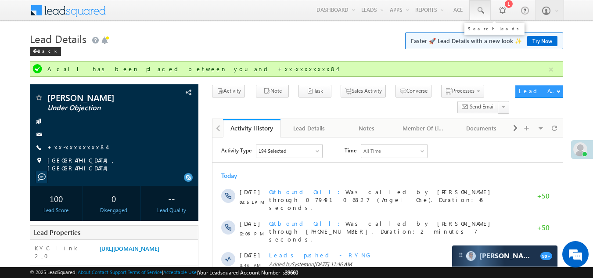
click at [479, 11] on span at bounding box center [479, 10] width 9 height 9
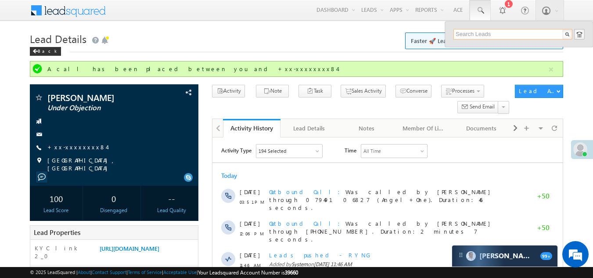
paste input "EQ29047031"
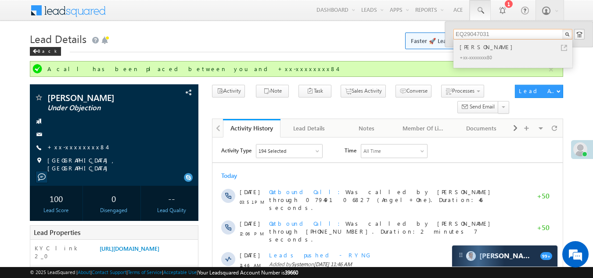
type input "EQ29047031"
click at [468, 51] on div "Bhanu prakash reddy" at bounding box center [516, 47] width 118 height 10
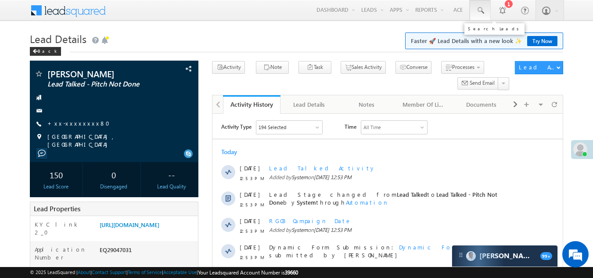
click at [478, 8] on span at bounding box center [479, 10] width 9 height 9
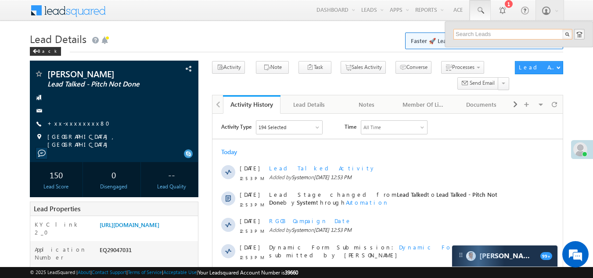
paste input "EQ29170195"
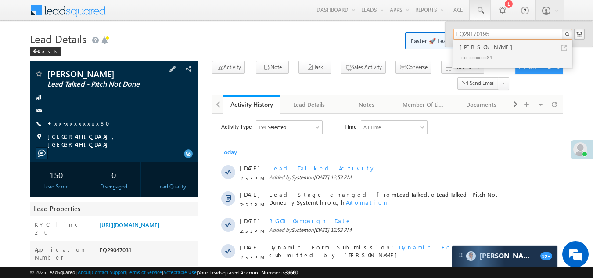
type input "EQ29170195"
click at [74, 124] on link "+xx-xxxxxxxx80" at bounding box center [81, 122] width 68 height 7
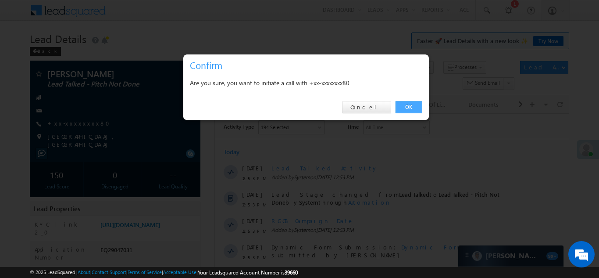
click at [408, 104] on link "OK" at bounding box center [409, 107] width 27 height 12
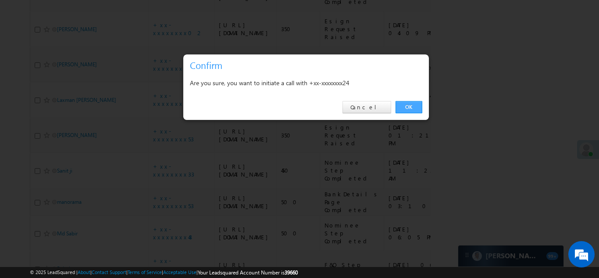
click at [410, 106] on link "OK" at bounding box center [409, 107] width 27 height 12
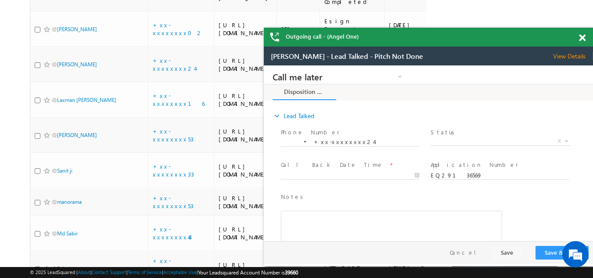
click at [564, 59] on span "View Details" at bounding box center [573, 56] width 40 height 8
click at [584, 37] on span at bounding box center [581, 37] width 7 height 7
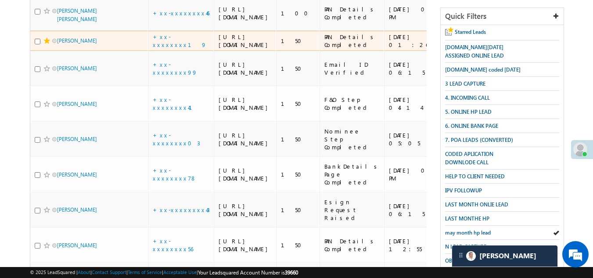
scroll to position [175, 0]
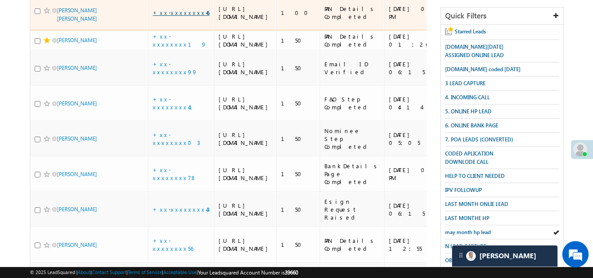
click at [175, 16] on link "+xx-xxxxxxxx46" at bounding box center [181, 12] width 57 height 7
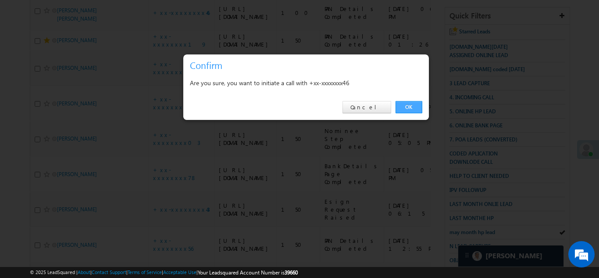
click at [407, 106] on link "OK" at bounding box center [409, 107] width 27 height 12
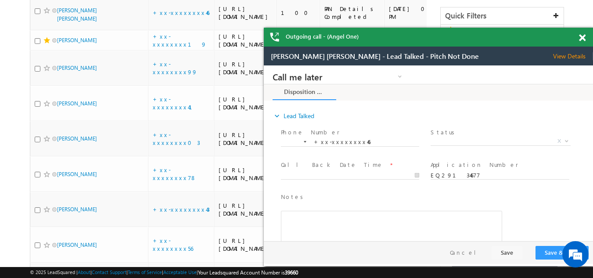
scroll to position [0, 0]
click at [582, 37] on span at bounding box center [581, 37] width 7 height 7
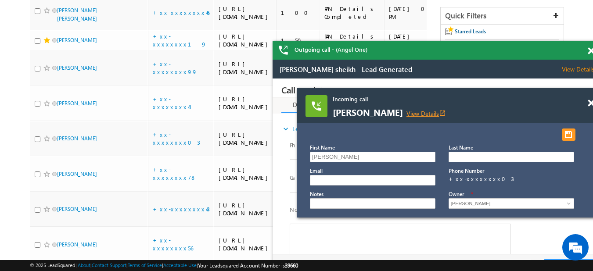
click at [414, 114] on link "View Details open_in_new" at bounding box center [425, 113] width 39 height 8
click at [590, 103] on span at bounding box center [590, 103] width 7 height 7
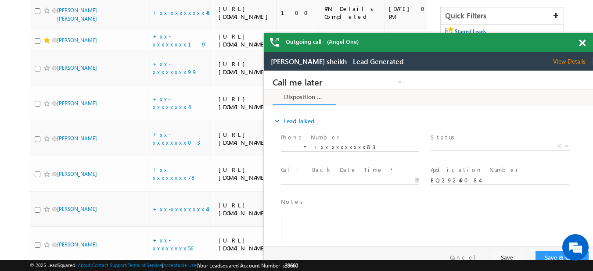
drag, startPoint x: 784, startPoint y: 121, endPoint x: 373, endPoint y: 69, distance: 414.2
click at [455, 144] on span "X" at bounding box center [499, 146] width 139 height 9
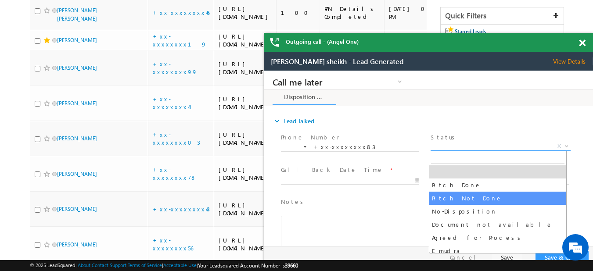
select select "Pitch Not Done"
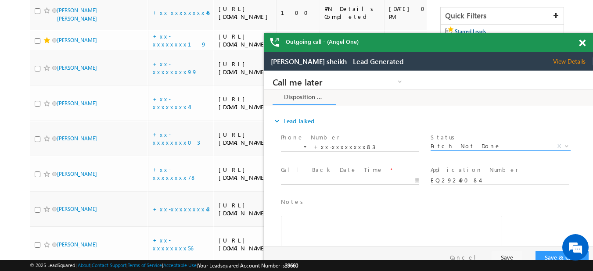
type input "09/19/25 7:16 PM"
click at [355, 179] on body "Call me later Campaign Success Commitment Cross Sell Customer Drop-off reasons …" at bounding box center [428, 158] width 329 height 175
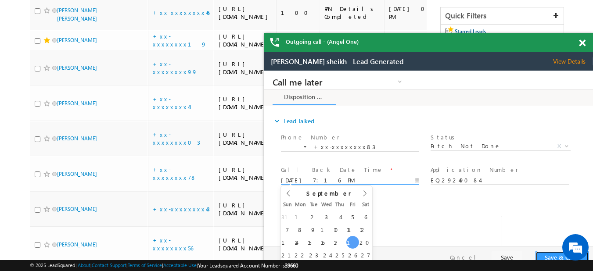
click at [546, 255] on button "Save & Close" at bounding box center [561, 258] width 53 height 14
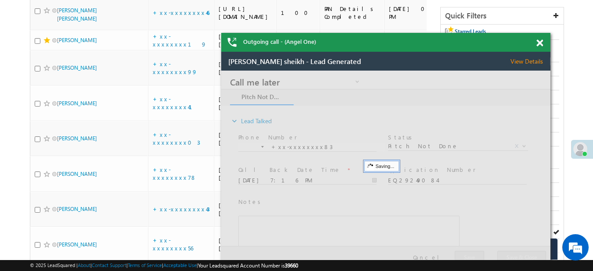
click at [450, 54] on div "Mijanur Rahaman sheikh - Lead Generated View Details Change Lead" at bounding box center [385, 61] width 329 height 19
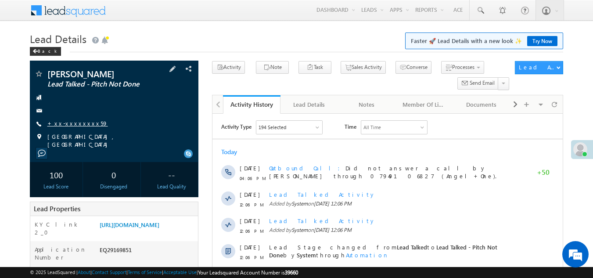
click at [71, 123] on link "+xx-xxxxxxxx59" at bounding box center [77, 122] width 61 height 7
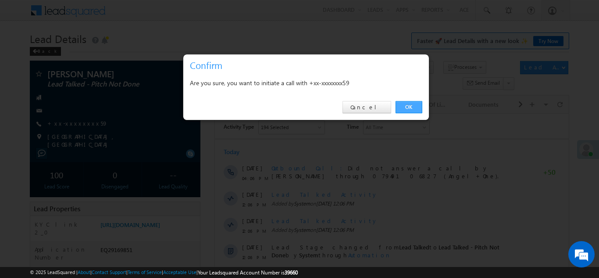
click at [406, 104] on link "OK" at bounding box center [409, 107] width 27 height 12
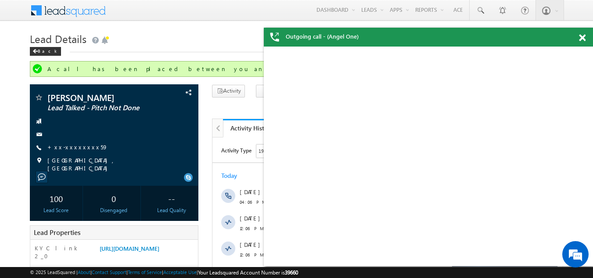
click at [583, 36] on span at bounding box center [581, 37] width 7 height 7
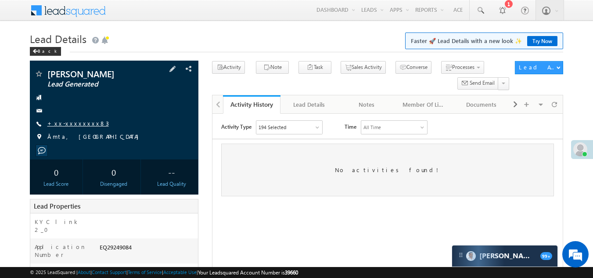
click at [78, 123] on link "+xx-xxxxxxxx83" at bounding box center [77, 122] width 61 height 7
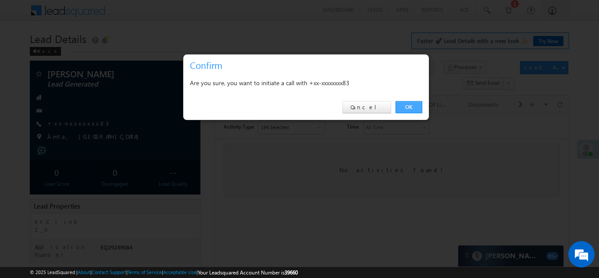
click at [407, 107] on link "OK" at bounding box center [409, 107] width 27 height 12
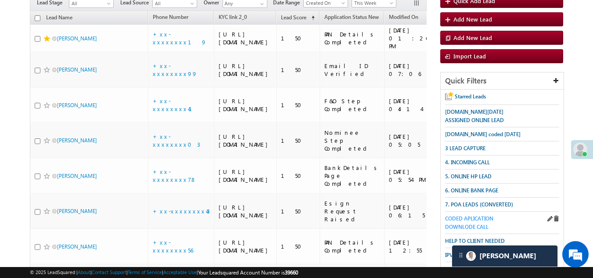
scroll to position [88, 0]
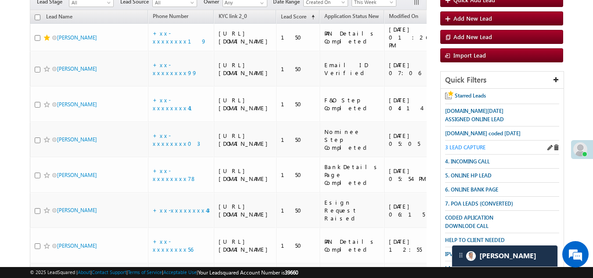
click at [468, 145] on span "3 LEAD CAPTURE" at bounding box center [465, 147] width 40 height 7
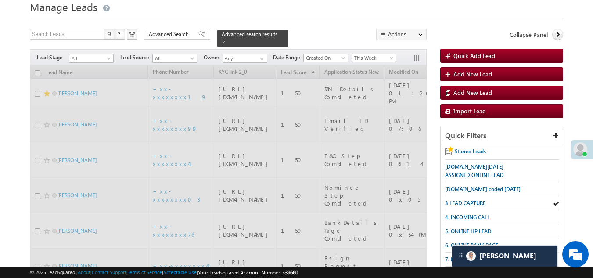
scroll to position [0, 0]
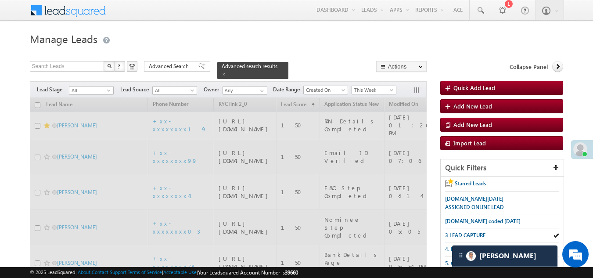
click at [365, 86] on span "This Week" at bounding box center [373, 90] width 42 height 8
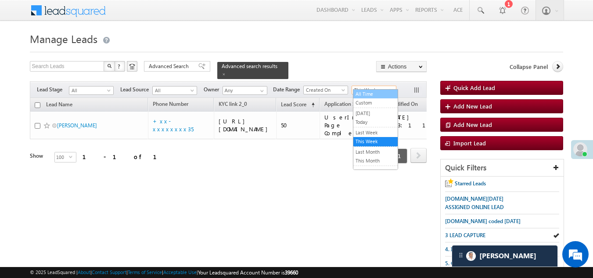
click at [367, 96] on link "All Time" at bounding box center [375, 94] width 44 height 8
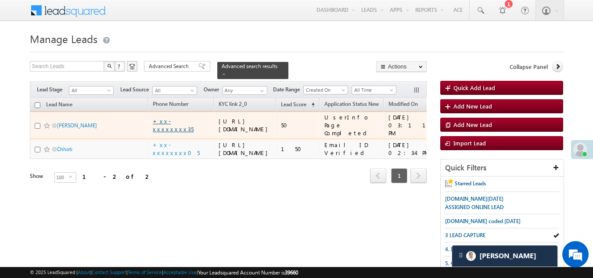
click at [173, 132] on link "+xx-xxxxxxxx35" at bounding box center [173, 124] width 41 height 15
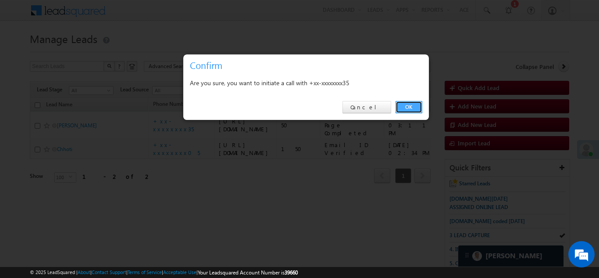
click at [408, 107] on link "OK" at bounding box center [409, 107] width 27 height 12
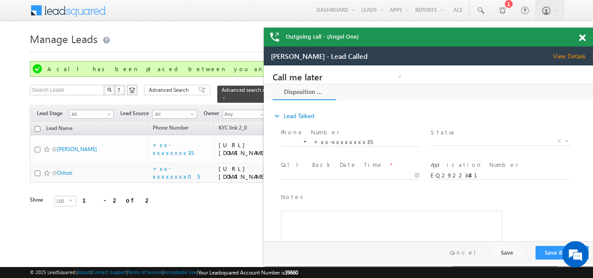
click at [584, 40] on span at bounding box center [581, 37] width 7 height 7
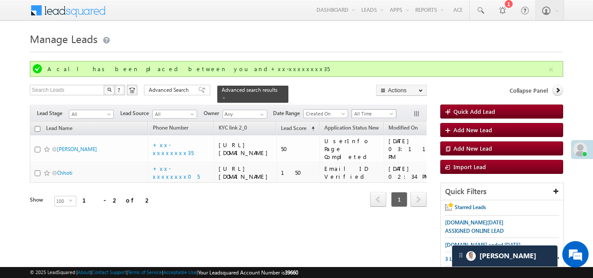
click at [373, 110] on span "All Time" at bounding box center [373, 114] width 42 height 8
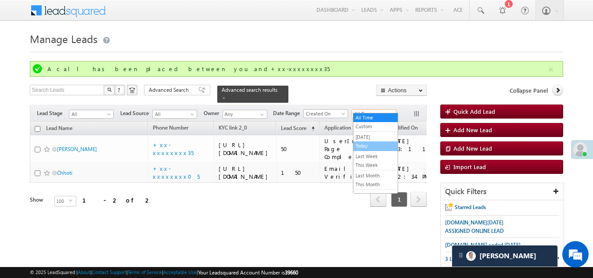
click at [367, 146] on link "Today" at bounding box center [375, 146] width 44 height 8
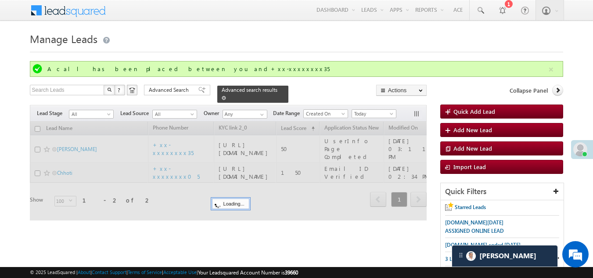
click at [226, 96] on span at bounding box center [223, 98] width 4 height 4
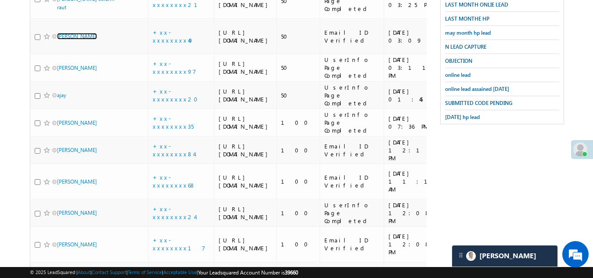
scroll to position [395, 0]
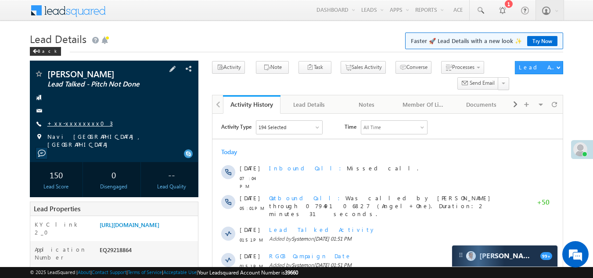
click at [72, 121] on link "+xx-xxxxxxxx03" at bounding box center [79, 122] width 65 height 7
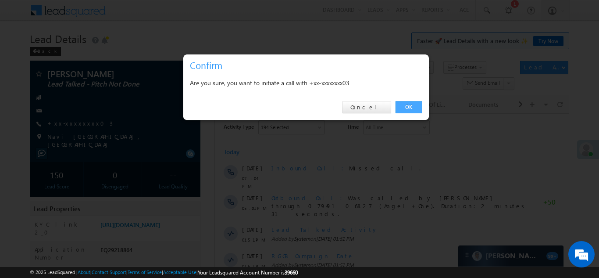
click at [409, 104] on link "OK" at bounding box center [409, 107] width 27 height 12
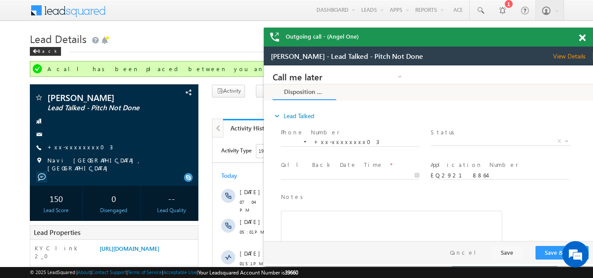
click at [580, 37] on span at bounding box center [581, 37] width 7 height 7
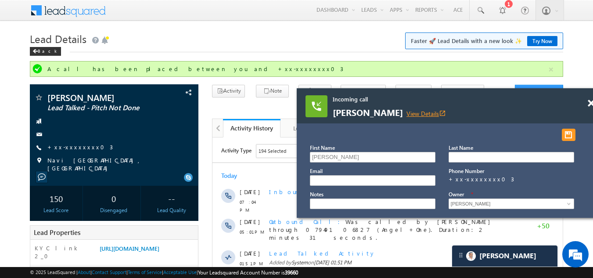
click at [410, 113] on link "View Details open_in_new" at bounding box center [425, 113] width 39 height 8
click at [590, 101] on span at bounding box center [590, 103] width 7 height 7
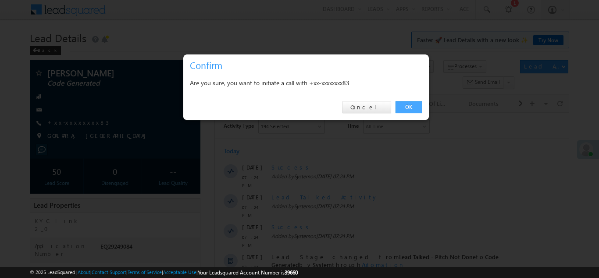
click at [410, 105] on link "OK" at bounding box center [409, 107] width 27 height 12
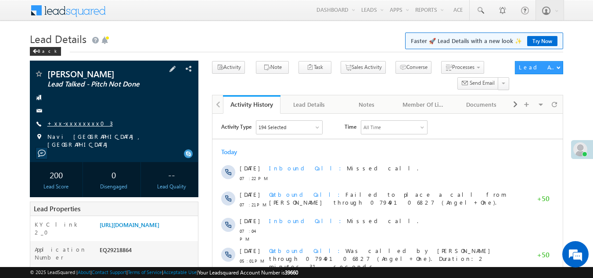
click at [61, 122] on link "+xx-xxxxxxxx03" at bounding box center [79, 122] width 65 height 7
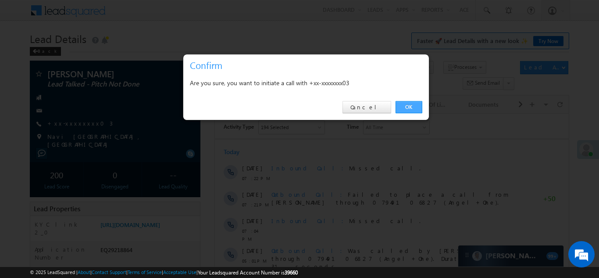
click at [408, 105] on link "OK" at bounding box center [409, 107] width 27 height 12
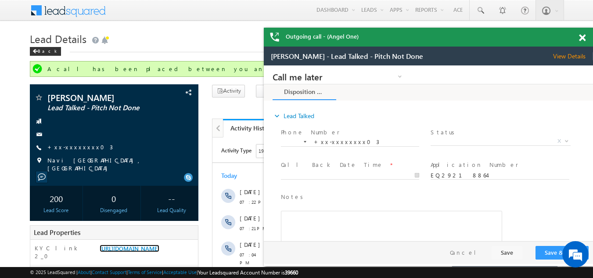
click at [583, 37] on span at bounding box center [581, 37] width 7 height 7
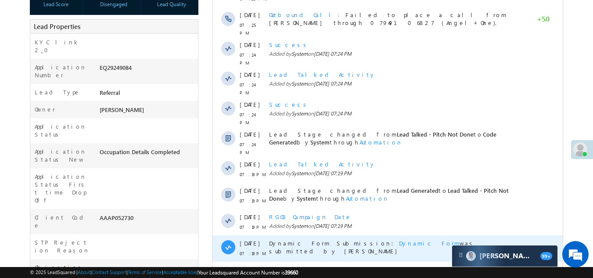
scroll to position [263, 0]
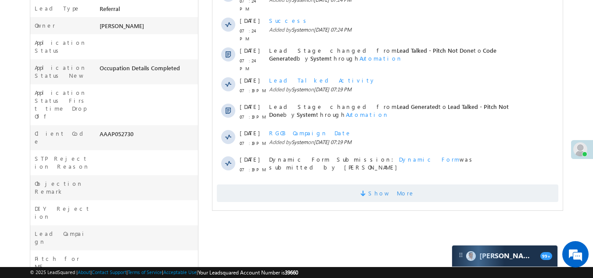
click at [300, 184] on span "Show More" at bounding box center [387, 193] width 341 height 18
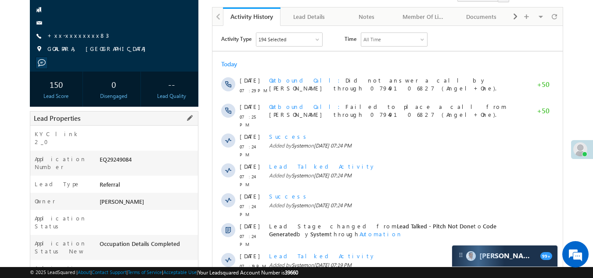
scroll to position [0, 0]
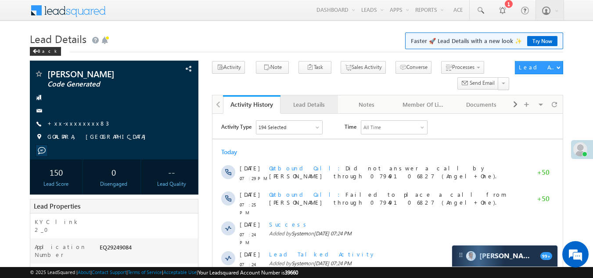
click at [310, 106] on div "Lead Details" at bounding box center [308, 104] width 43 height 11
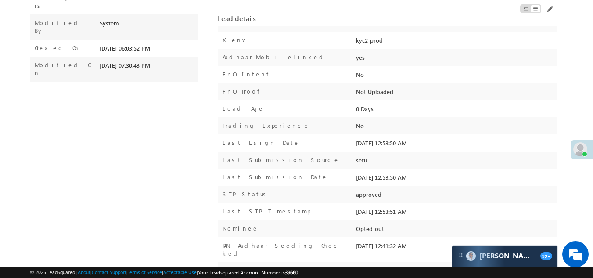
scroll to position [789, 0]
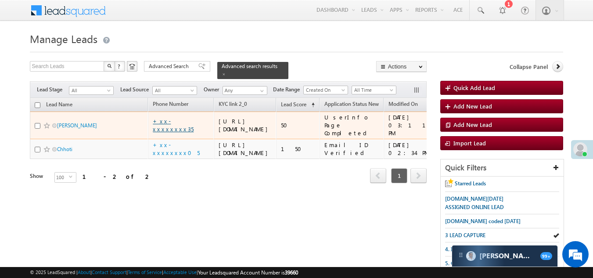
click at [171, 129] on link "+xx-xxxxxxxx35" at bounding box center [173, 124] width 41 height 15
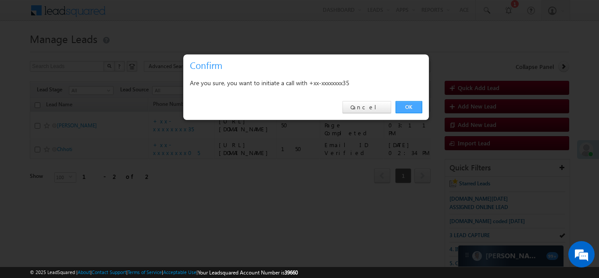
click at [410, 109] on link "OK" at bounding box center [409, 107] width 27 height 12
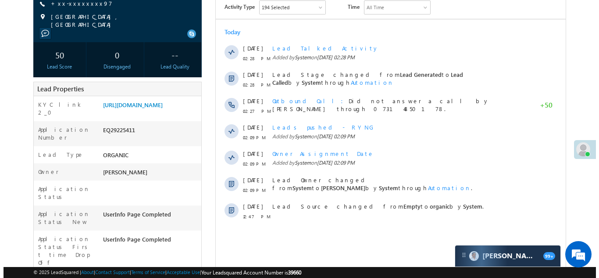
scroll to position [44, 0]
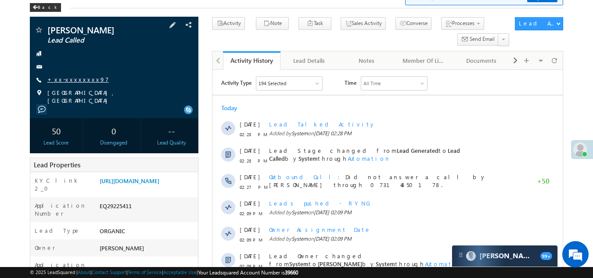
click at [67, 78] on link "+xx-xxxxxxxx97" at bounding box center [77, 78] width 61 height 7
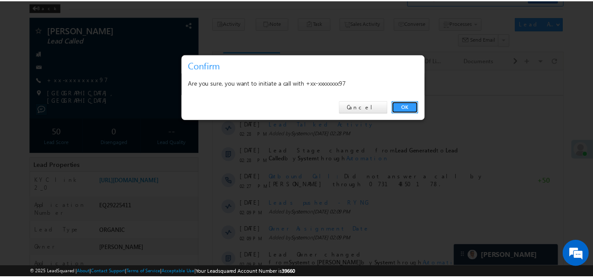
scroll to position [0, 0]
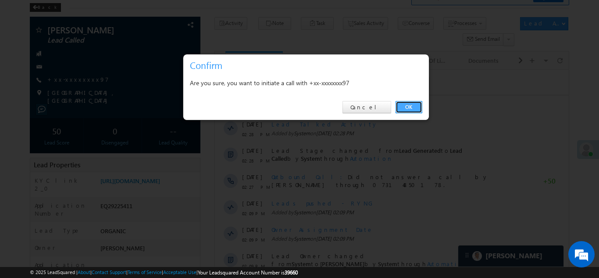
click at [405, 104] on link "OK" at bounding box center [409, 107] width 27 height 12
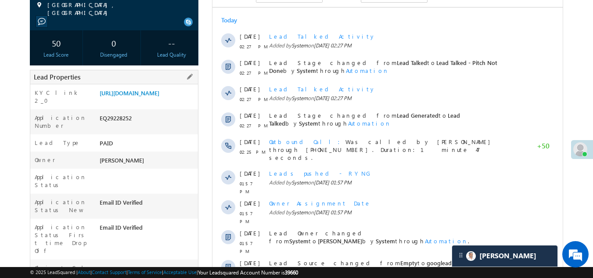
scroll to position [88, 0]
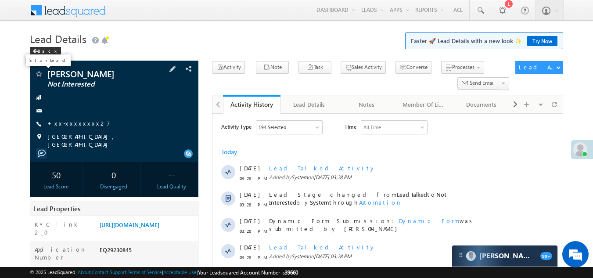
click at [41, 75] on span at bounding box center [38, 74] width 9 height 9
